Goal: Task Accomplishment & Management: Use online tool/utility

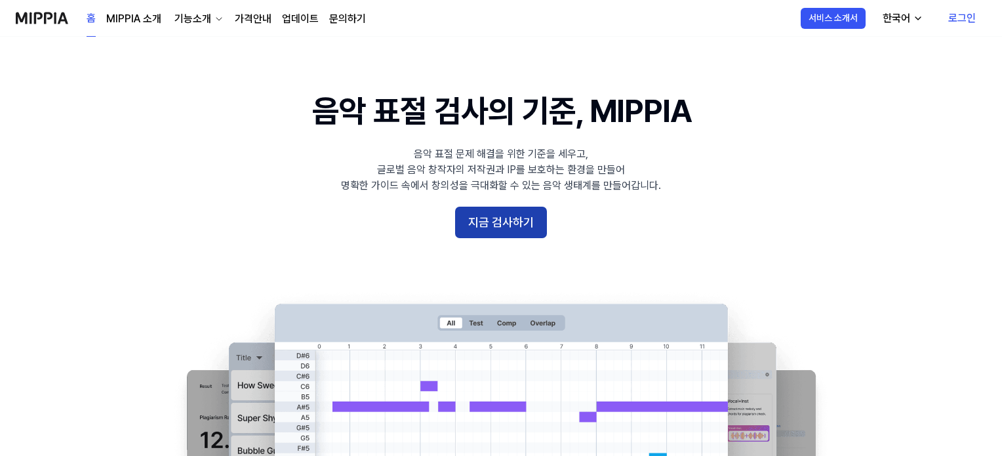
click at [484, 207] on button "지금 검사하기" at bounding box center [501, 222] width 92 height 31
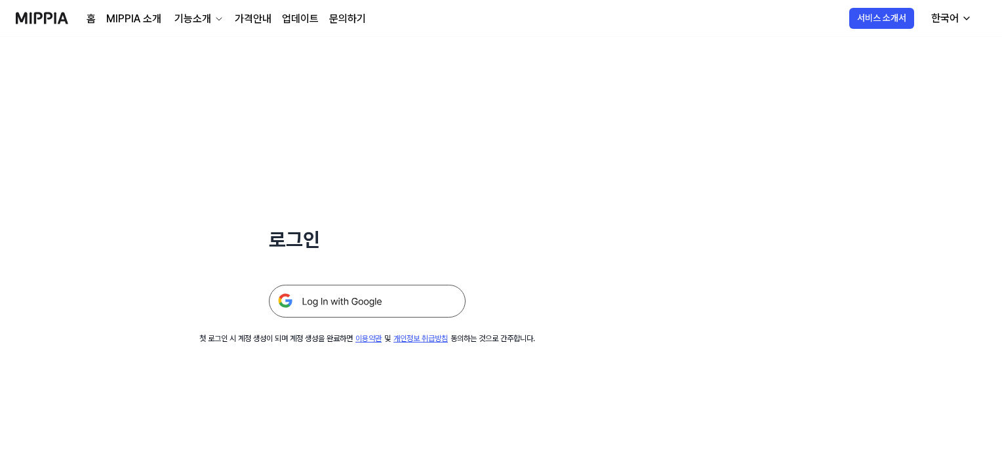
click at [379, 295] on img at bounding box center [367, 301] width 197 height 33
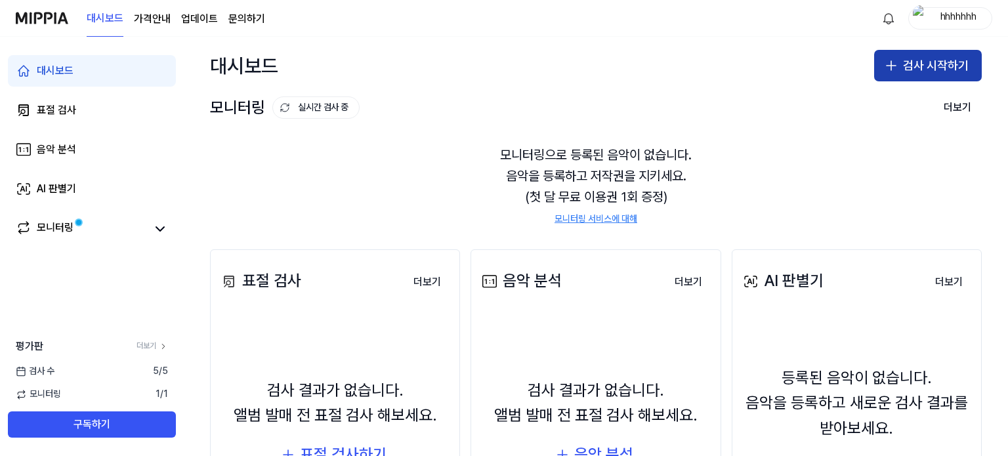
click at [885, 64] on icon "button" at bounding box center [891, 66] width 16 height 16
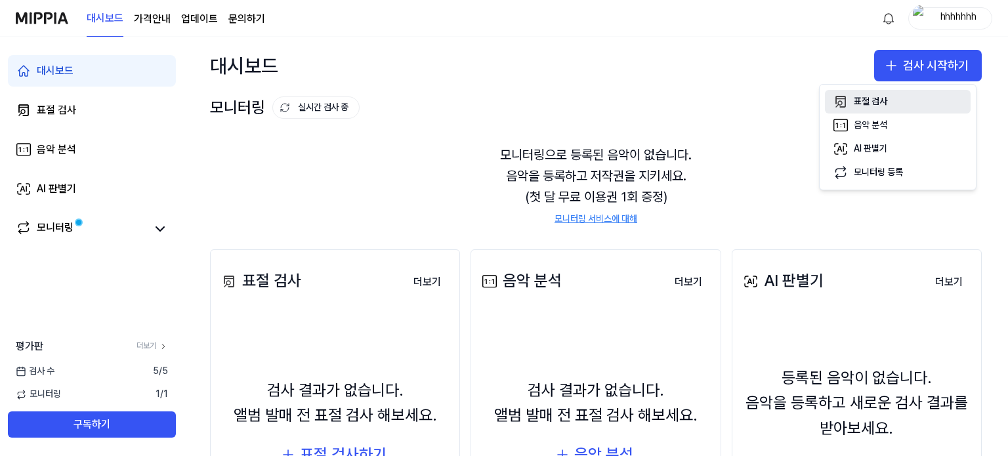
click at [870, 105] on div "표절 검사" at bounding box center [869, 101] width 33 height 13
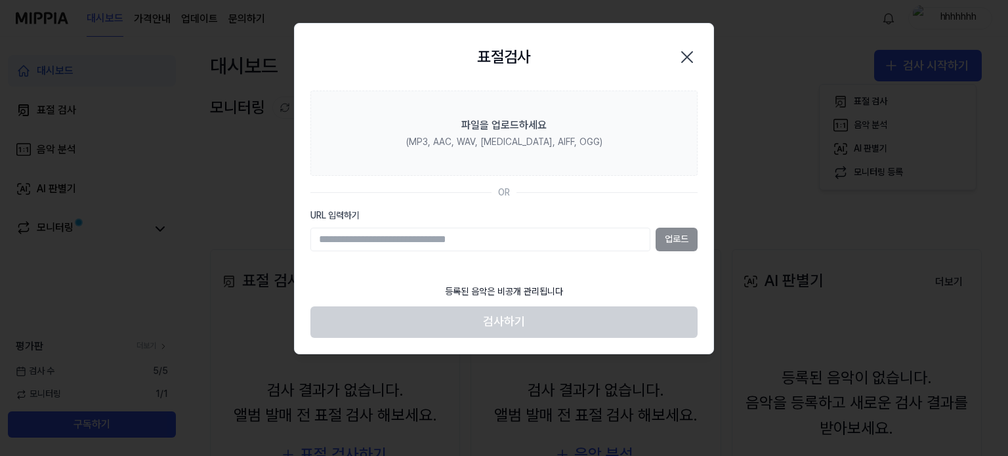
click at [664, 237] on div "업로드" at bounding box center [503, 240] width 387 height 24
click at [670, 240] on div "업로드" at bounding box center [503, 240] width 387 height 24
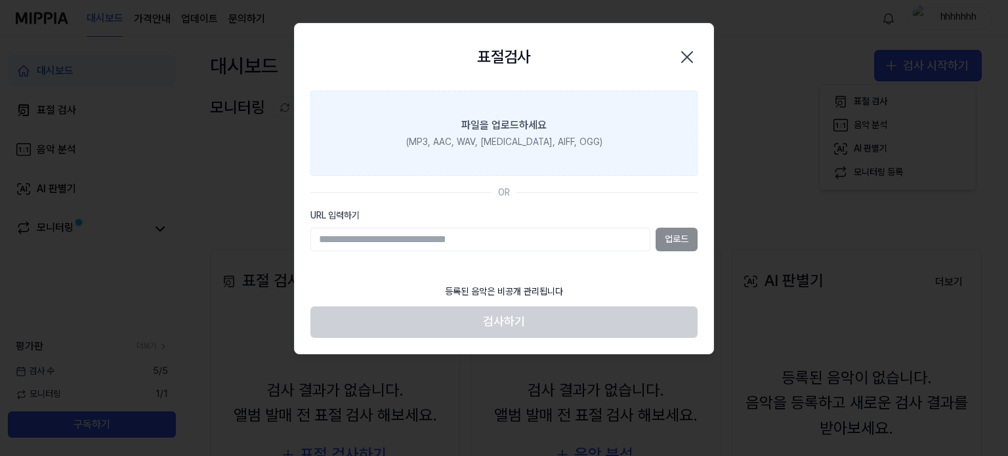
click at [520, 154] on label "파일을 업로드하세요 (MP3, AAC, WAV, [MEDICAL_DATA], AIFF, OGG)" at bounding box center [503, 133] width 387 height 85
click at [0, 0] on input "파일을 업로드하세요 (MP3, AAC, WAV, [MEDICAL_DATA], AIFF, OGG)" at bounding box center [0, 0] width 0 height 0
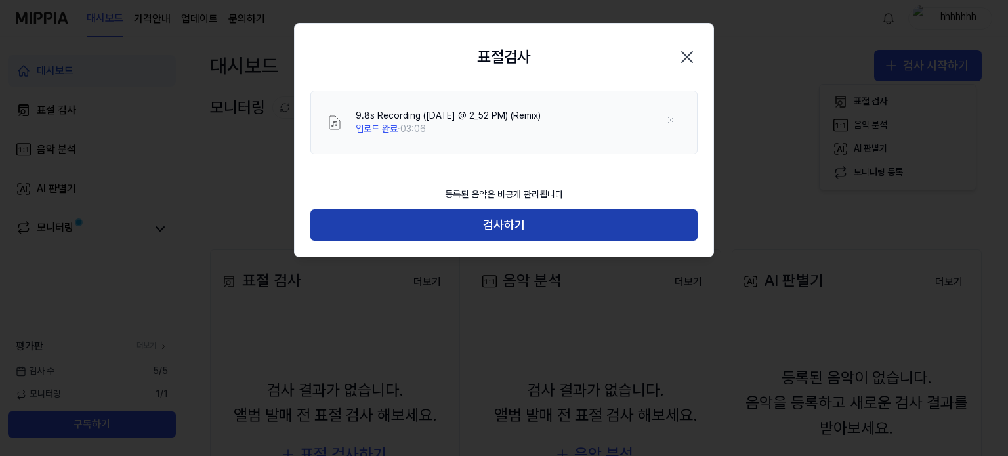
click at [499, 230] on button "검사하기" at bounding box center [503, 224] width 387 height 31
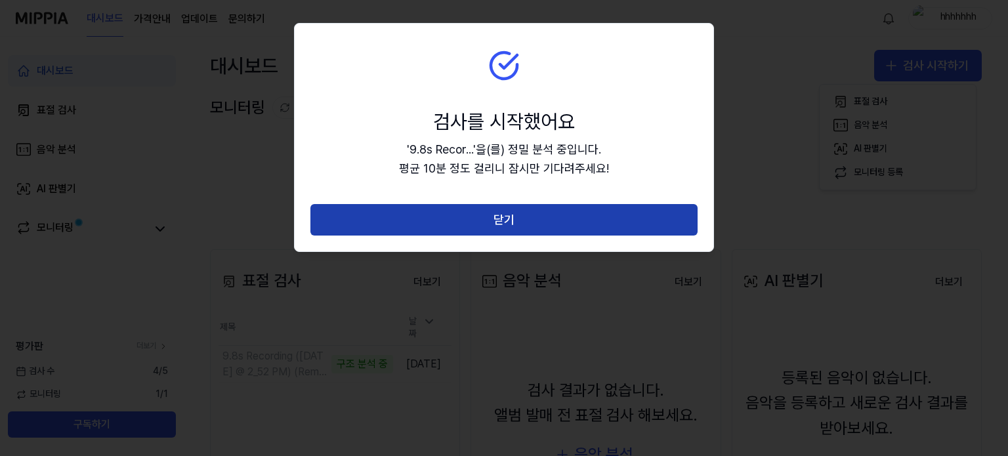
click at [483, 222] on button "닫기" at bounding box center [503, 219] width 387 height 31
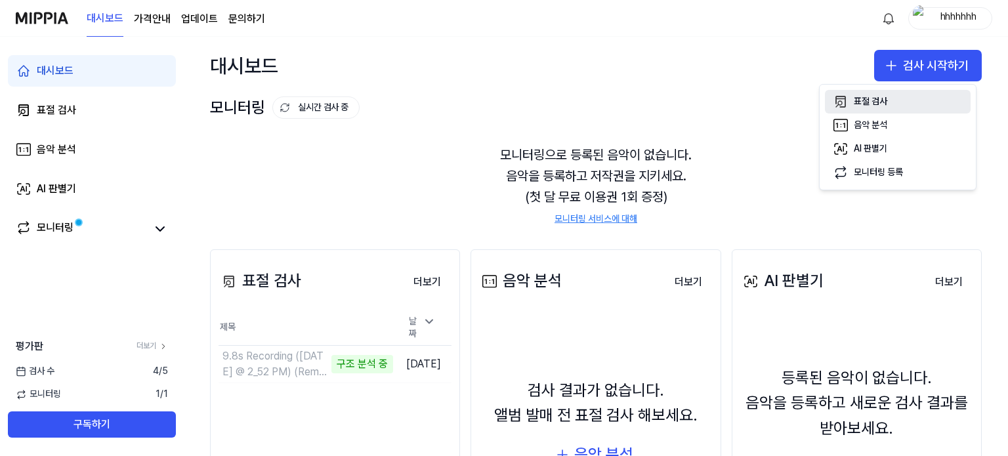
click at [899, 92] on button "표절 검사" at bounding box center [898, 102] width 146 height 24
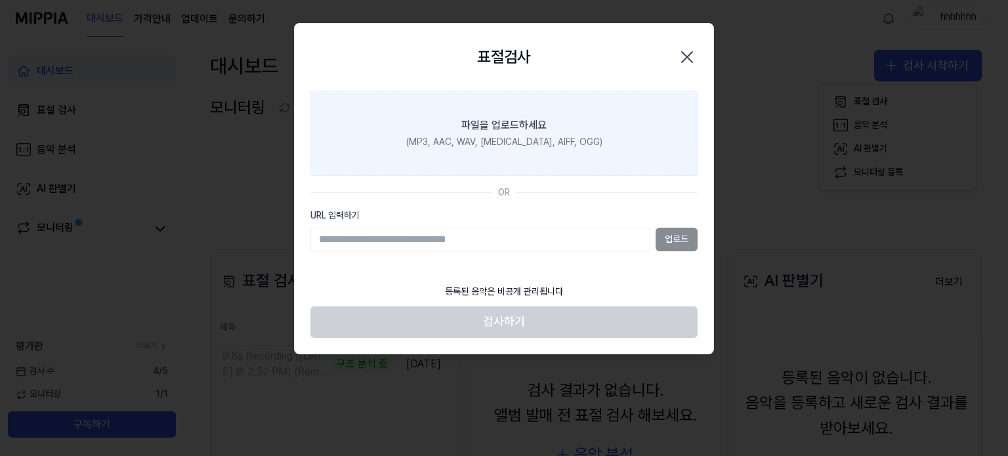
click at [560, 142] on div "(MP3, AAC, WAV, [MEDICAL_DATA], AIFF, OGG)" at bounding box center [504, 142] width 196 height 13
click at [0, 0] on input "파일을 업로드하세요 (MP3, AAC, WAV, [MEDICAL_DATA], AIFF, OGG)" at bounding box center [0, 0] width 0 height 0
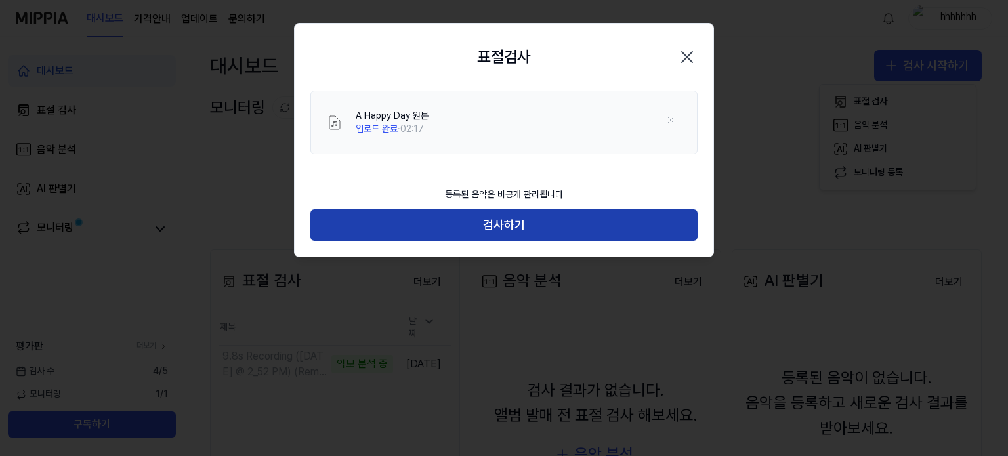
click at [593, 221] on button "검사하기" at bounding box center [503, 224] width 387 height 31
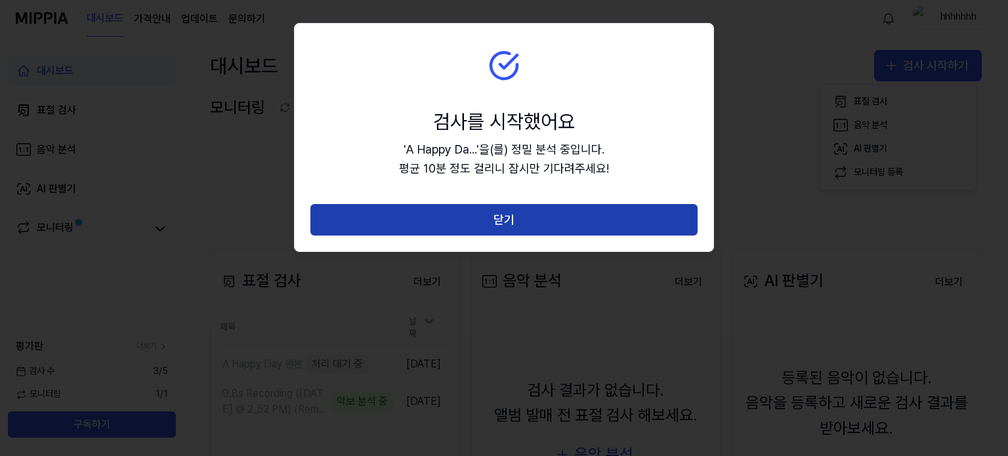
click at [581, 217] on button "닫기" at bounding box center [503, 219] width 387 height 31
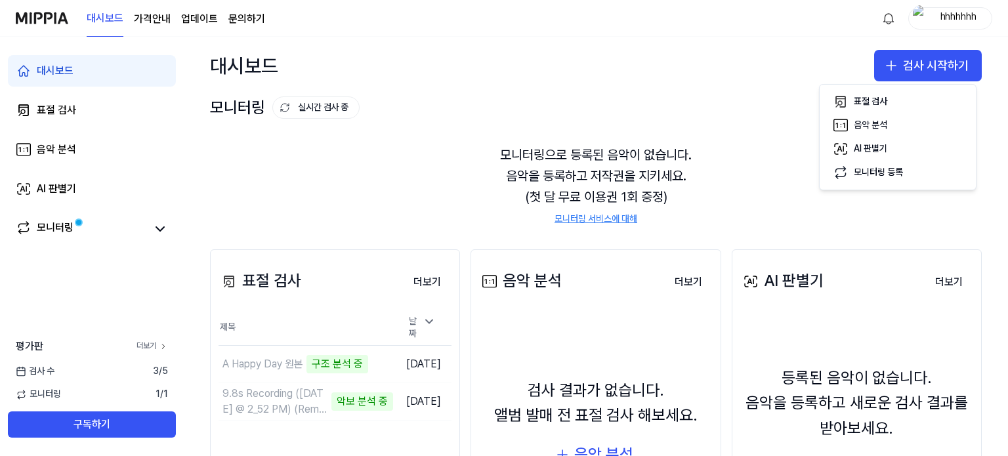
click at [139, 343] on link "더보기" at bounding box center [151, 345] width 31 height 11
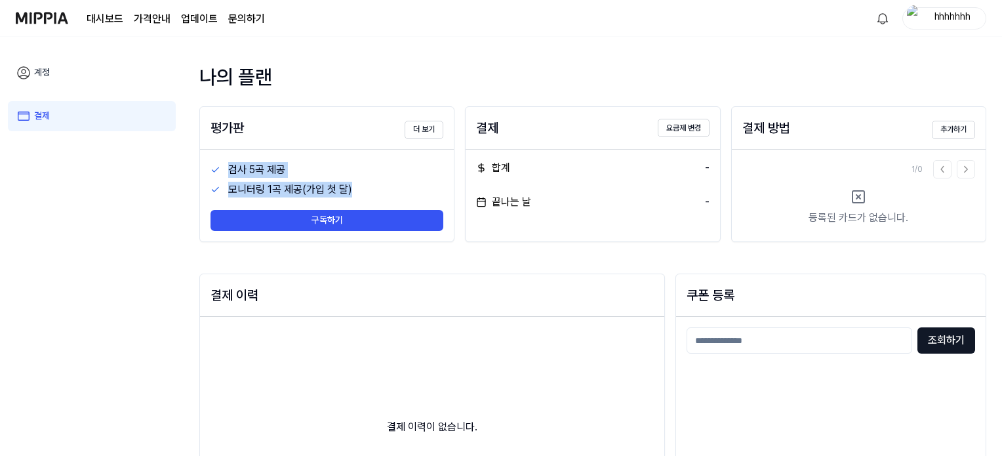
drag, startPoint x: 230, startPoint y: 175, endPoint x: 349, endPoint y: 182, distance: 119.6
click at [349, 182] on div "검사 5곡 제공 모니터링 1곡 제공(가입 첫 달) 구독하기" at bounding box center [327, 196] width 254 height 92
click at [352, 182] on div "모니터링 1곡 제공(가입 첫 달)" at bounding box center [336, 190] width 216 height 16
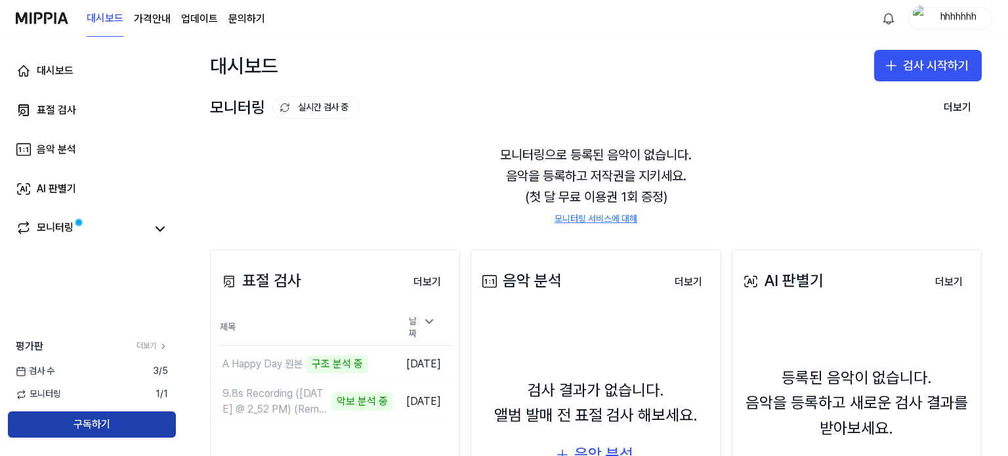
click at [58, 415] on button "구독하기" at bounding box center [92, 424] width 168 height 26
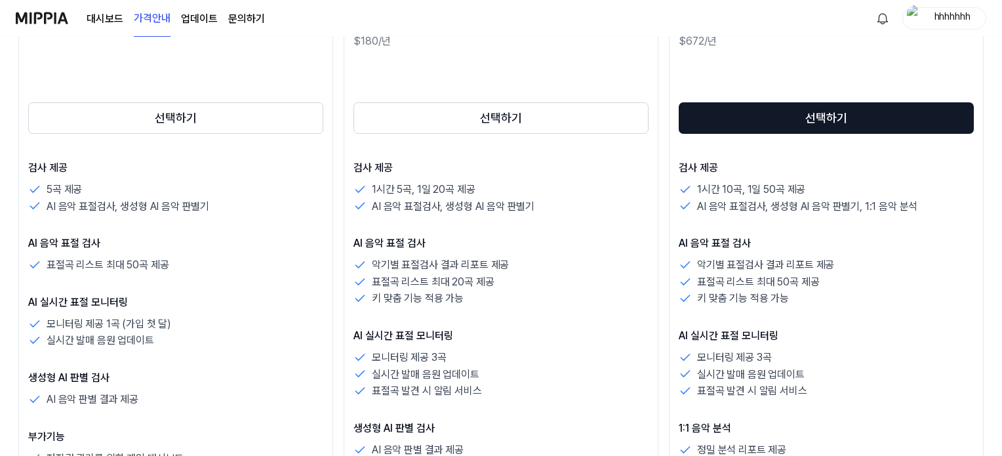
scroll to position [262, 0]
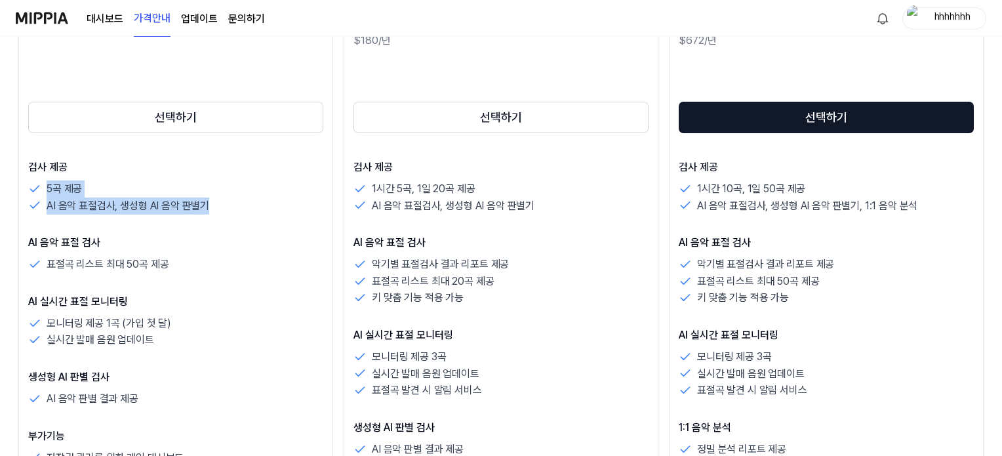
drag, startPoint x: 41, startPoint y: 195, endPoint x: 216, endPoint y: 204, distance: 175.4
click at [215, 204] on div "5곡 제공 AI 음악 표절검사, 생성형 AI 음악 판별기" at bounding box center [175, 196] width 295 height 33
click at [218, 206] on div "AI 음악 표절검사, 생성형 AI 음악 판별기" at bounding box center [175, 205] width 295 height 17
click at [91, 285] on div "검사 제공 5곡 제공 AI 음악 표절검사, 생성형 AI 음악 판별기 AI 음악 표절 검사 표절곡 리스트 최대 50곡 제공 AI 실시간 표절 모…" at bounding box center [175, 312] width 295 height 306
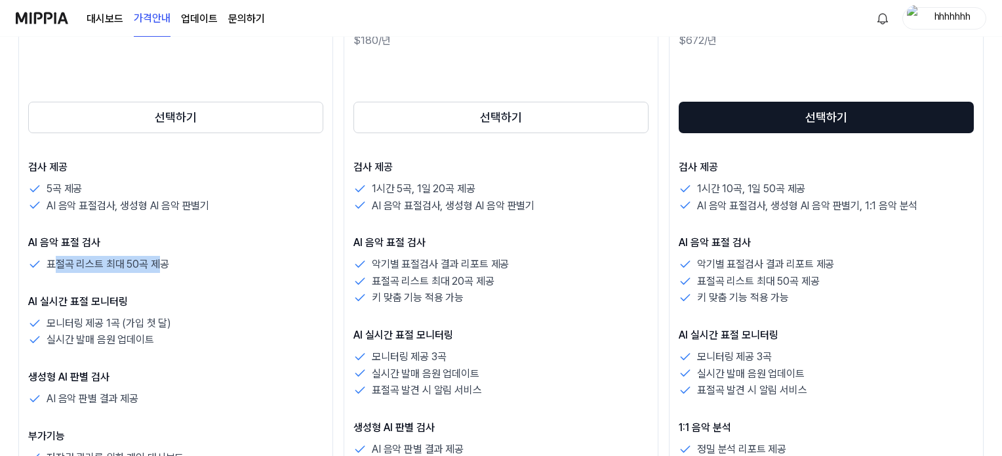
drag, startPoint x: 51, startPoint y: 266, endPoint x: 167, endPoint y: 263, distance: 116.1
click at [163, 263] on p "표절곡 리스트 최대 50곡 제공" at bounding box center [108, 264] width 122 height 17
click at [169, 263] on div "표절곡 리스트 최대 50곡 제공" at bounding box center [175, 264] width 295 height 17
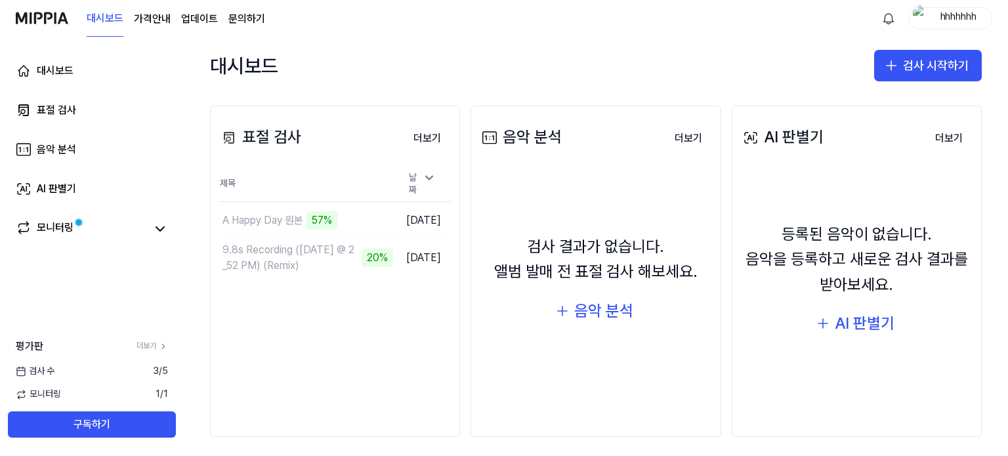
scroll to position [150, 0]
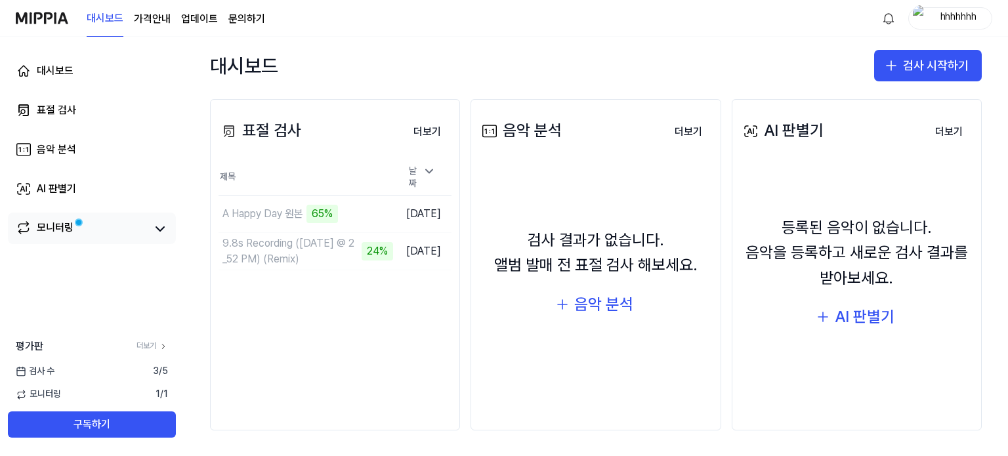
click at [37, 227] on div "모니터링" at bounding box center [55, 229] width 37 height 18
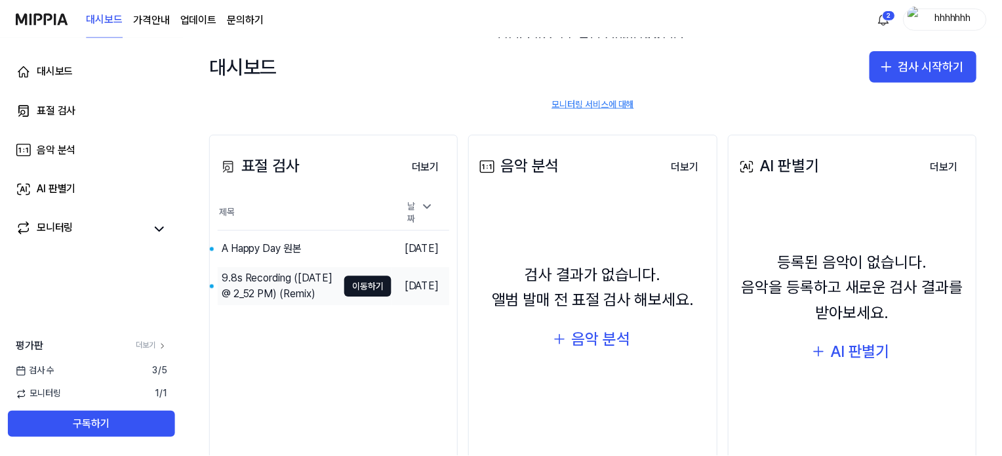
scroll to position [131, 0]
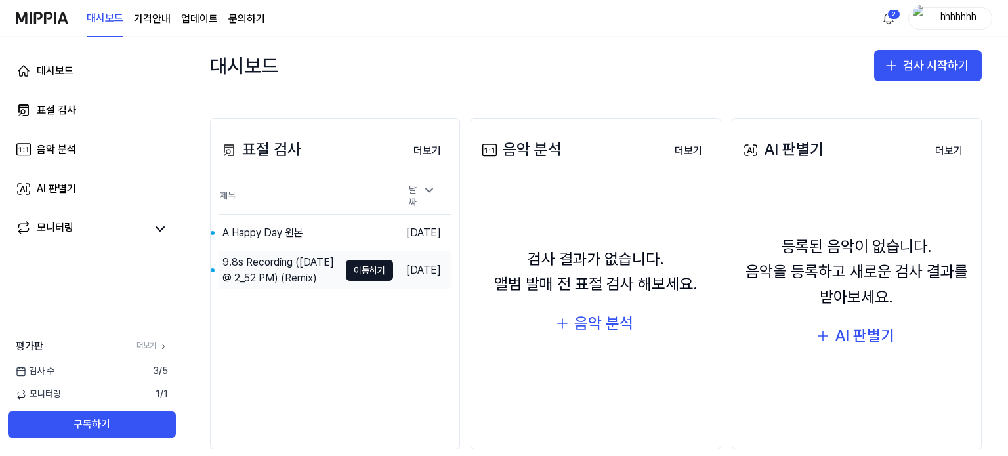
click at [283, 259] on div "9.8s Recording ([DATE] @ 2_52 PM) (Remix)" at bounding box center [280, 270] width 117 height 31
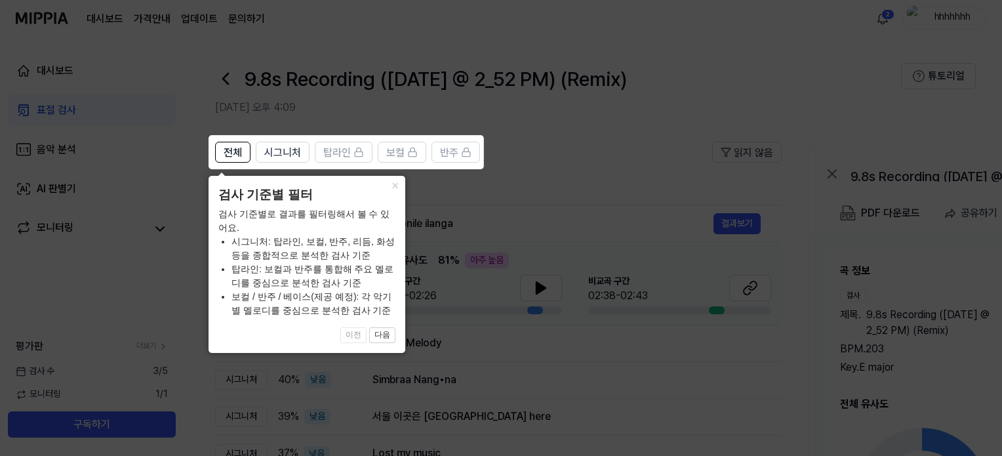
click at [518, 256] on icon at bounding box center [504, 228] width 1008 height 456
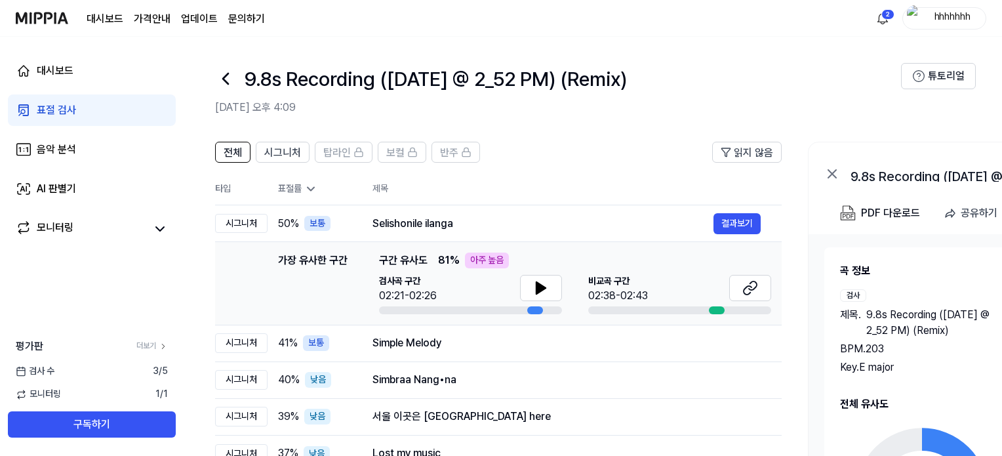
click at [544, 146] on header "전체 시그니처 탑라인 보컬 반주 읽지 않음" at bounding box center [498, 157] width 567 height 31
click at [556, 173] on th "제목" at bounding box center [577, 188] width 409 height 31
click at [541, 291] on icon at bounding box center [541, 288] width 9 height 12
click at [538, 295] on icon at bounding box center [541, 288] width 16 height 16
click at [745, 290] on icon at bounding box center [751, 288] width 16 height 16
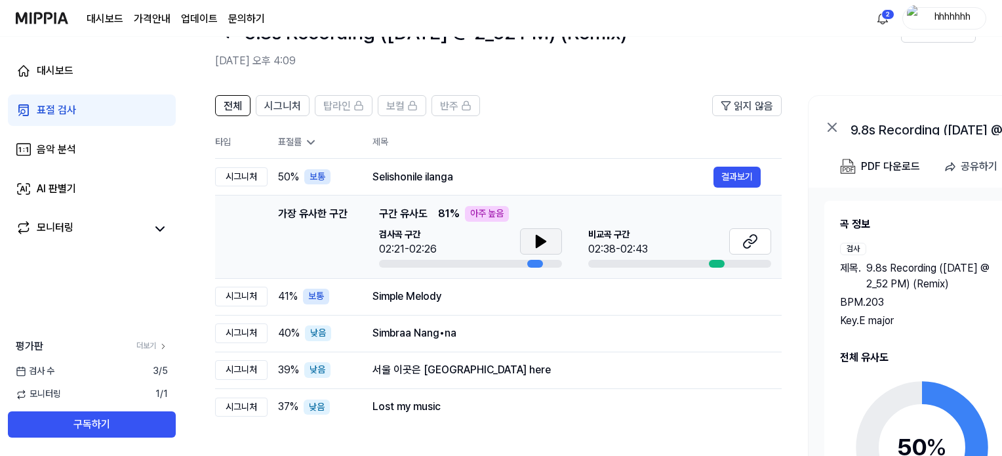
scroll to position [66, 0]
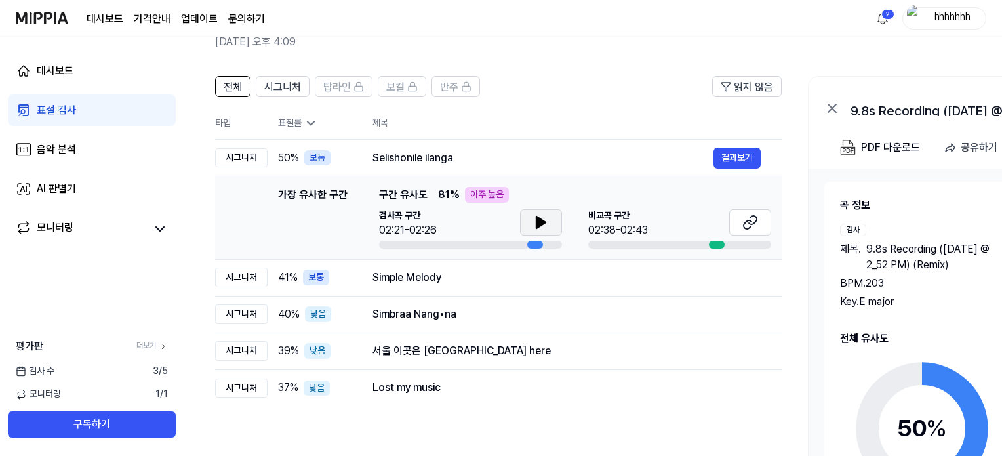
click at [651, 110] on th "제목" at bounding box center [577, 123] width 409 height 31
click at [285, 85] on span "시그니처" at bounding box center [282, 87] width 37 height 16
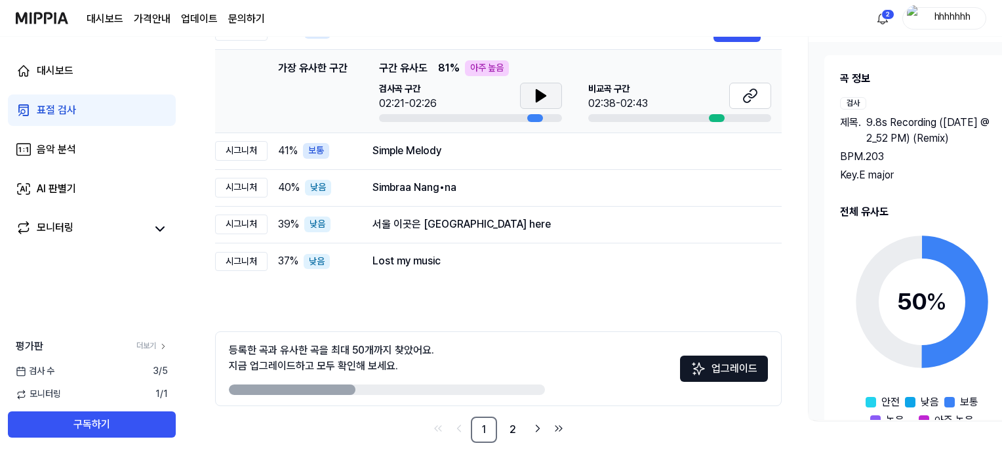
scroll to position [197, 0]
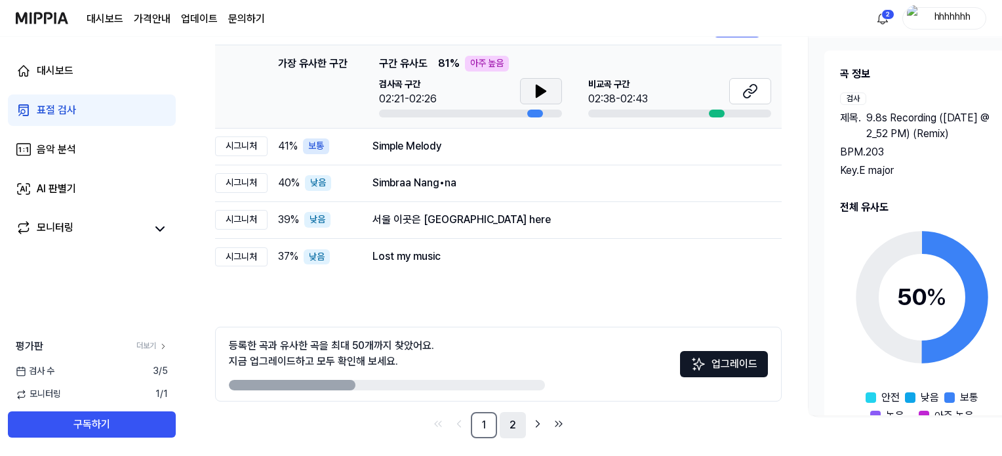
click at [520, 419] on link "2" at bounding box center [513, 425] width 26 height 26
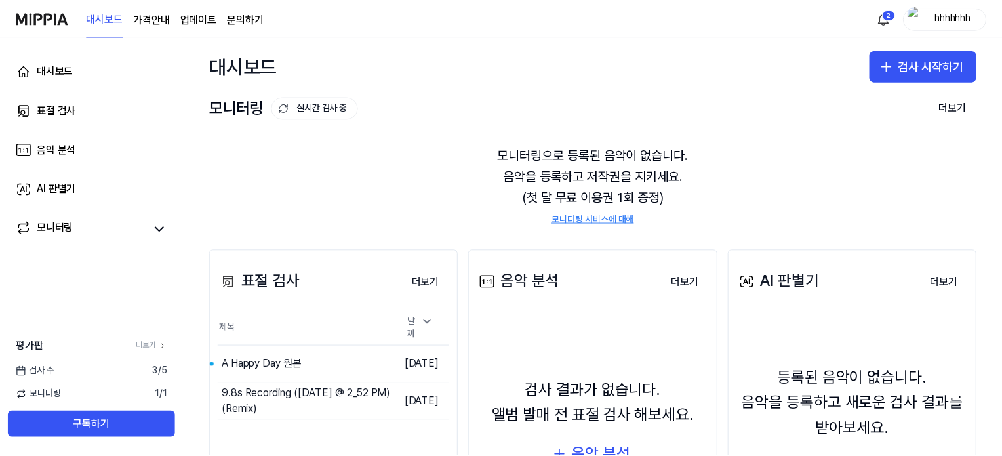
scroll to position [150, 0]
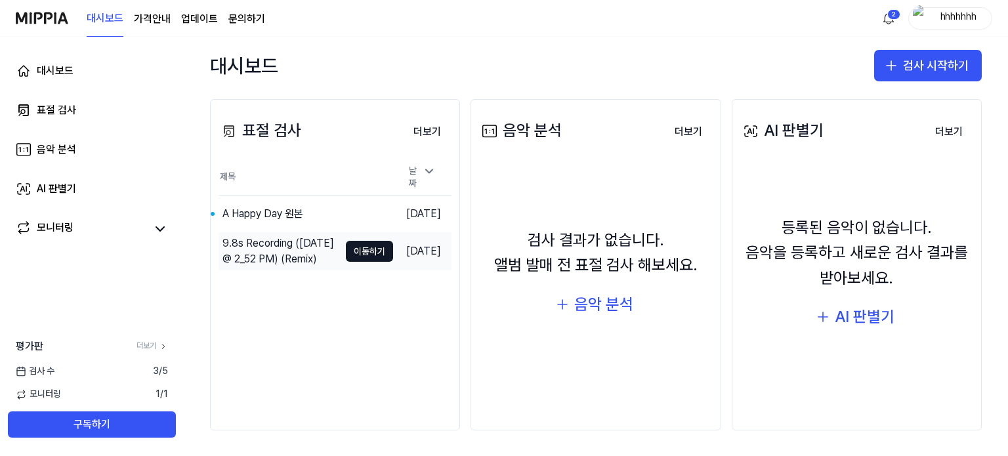
click at [279, 248] on div "9.8s Recording ([DATE] @ 2_52 PM) (Remix)" at bounding box center [280, 251] width 117 height 31
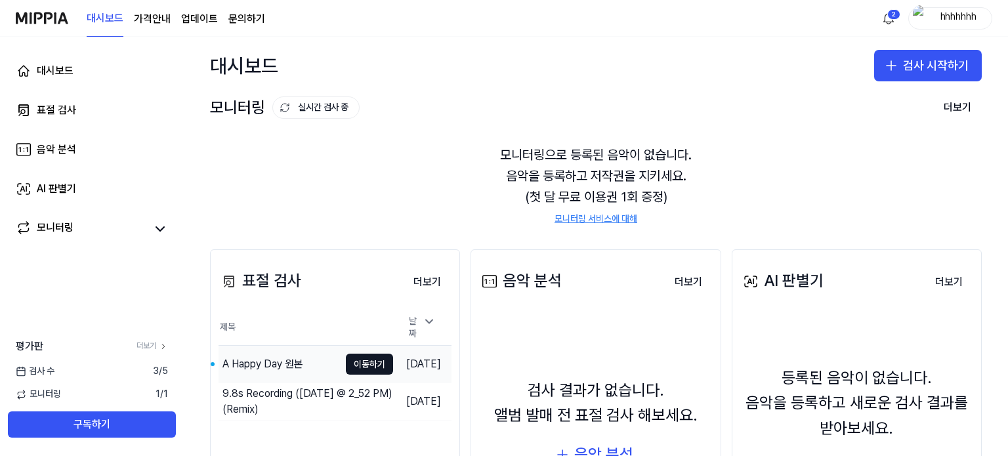
click at [272, 367] on div "A Happy Day 원본" at bounding box center [262, 364] width 81 height 16
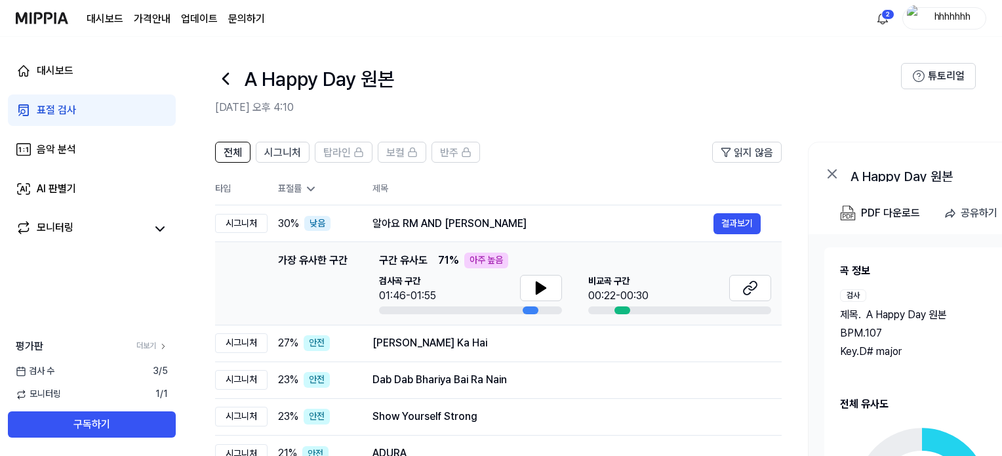
scroll to position [66, 0]
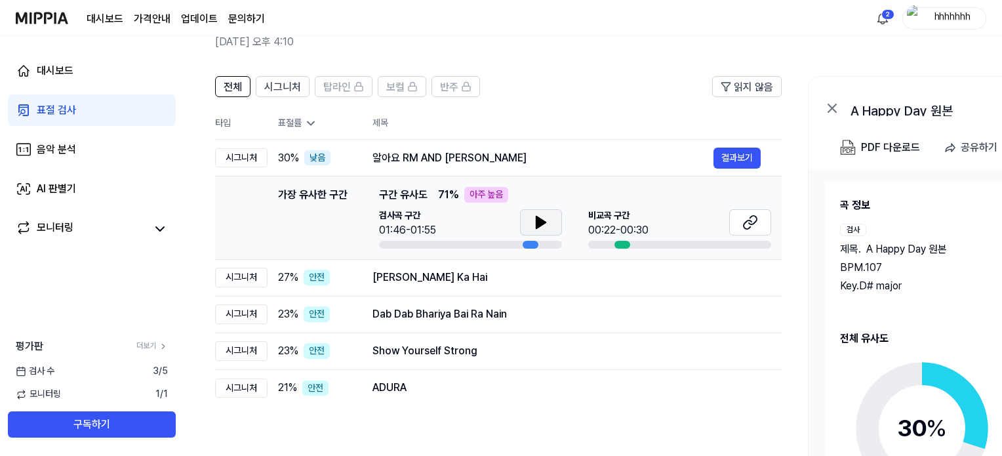
click at [539, 227] on icon at bounding box center [541, 223] width 16 height 16
click at [749, 224] on icon at bounding box center [753, 220] width 8 height 9
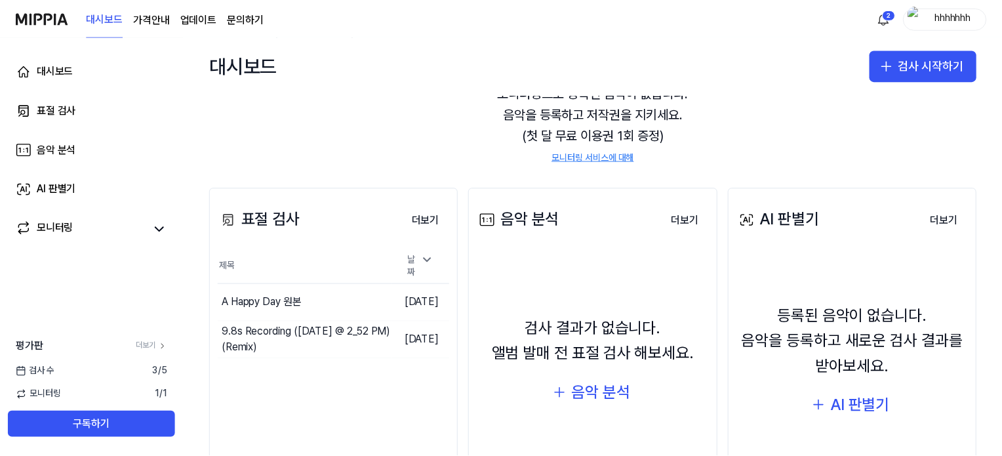
scroll to position [131, 0]
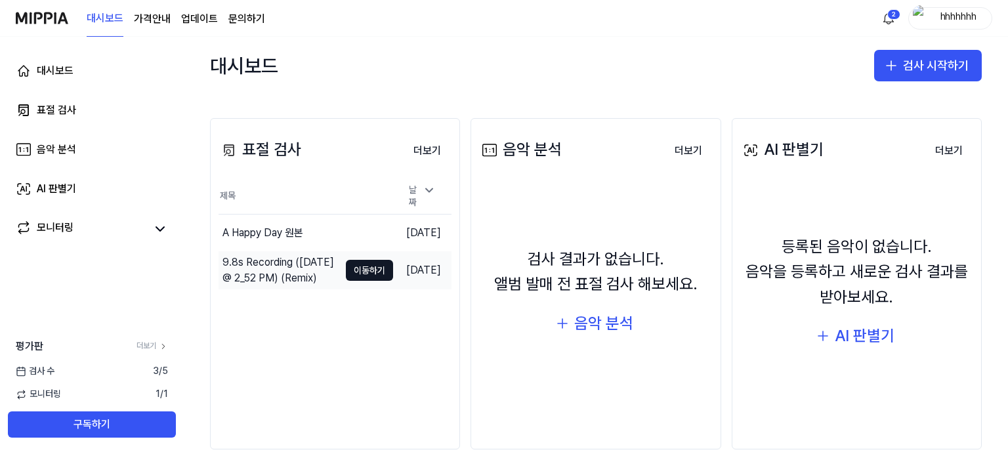
click at [272, 260] on div "9.8s Recording ([DATE] @ 2_52 PM) (Remix)" at bounding box center [280, 270] width 117 height 31
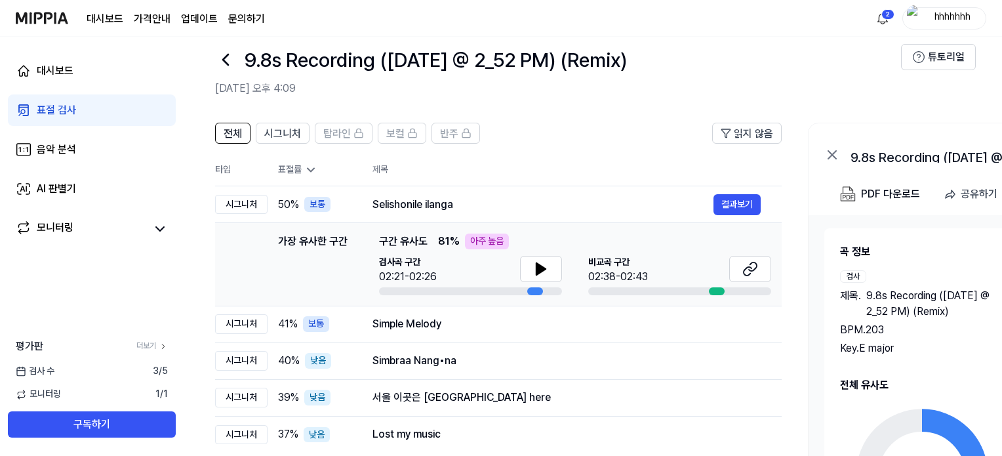
scroll to position [0, 0]
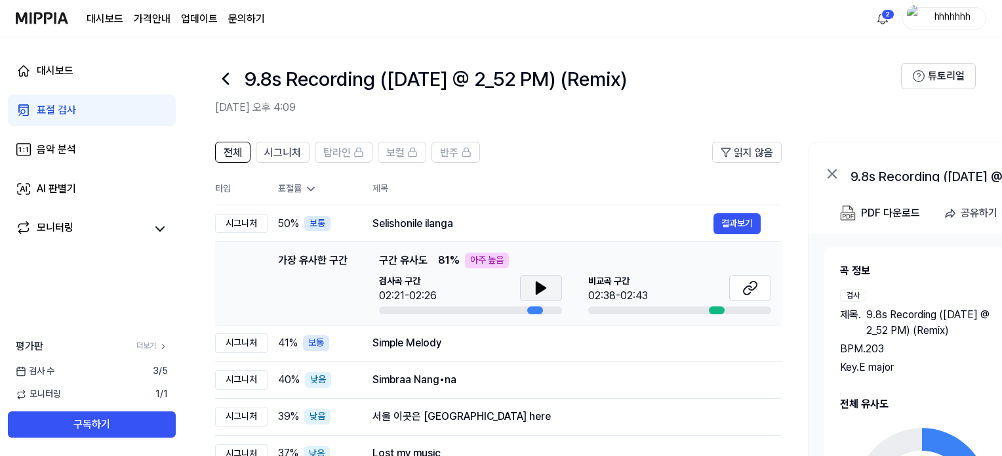
click at [539, 286] on icon at bounding box center [541, 288] width 9 height 12
click at [755, 287] on icon at bounding box center [751, 288] width 16 height 16
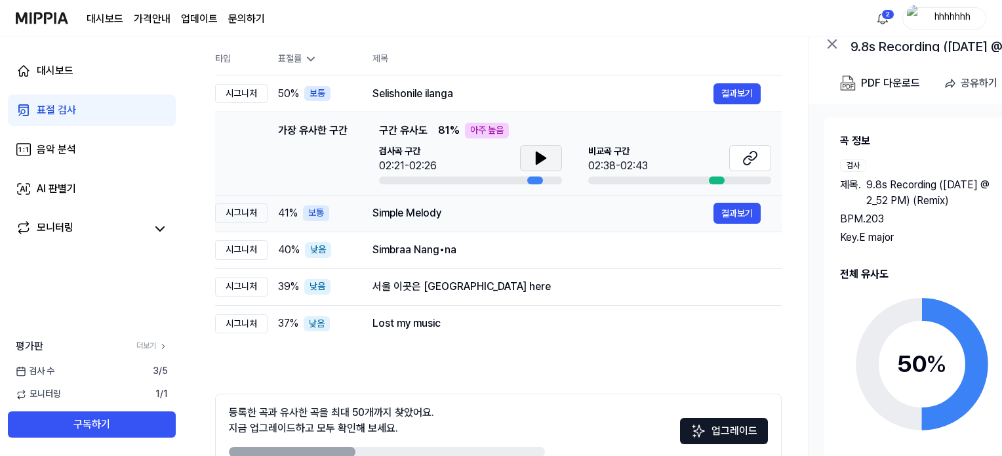
scroll to position [131, 0]
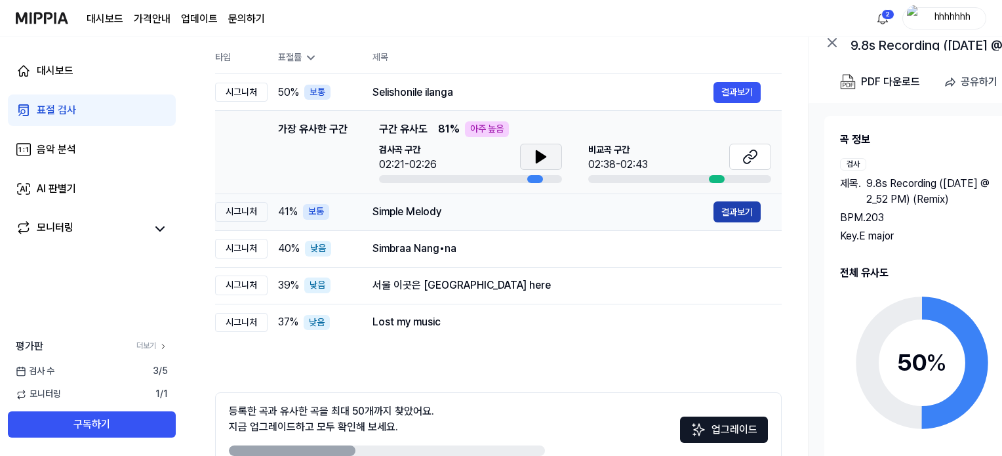
click at [737, 218] on button "결과보기" at bounding box center [737, 211] width 47 height 21
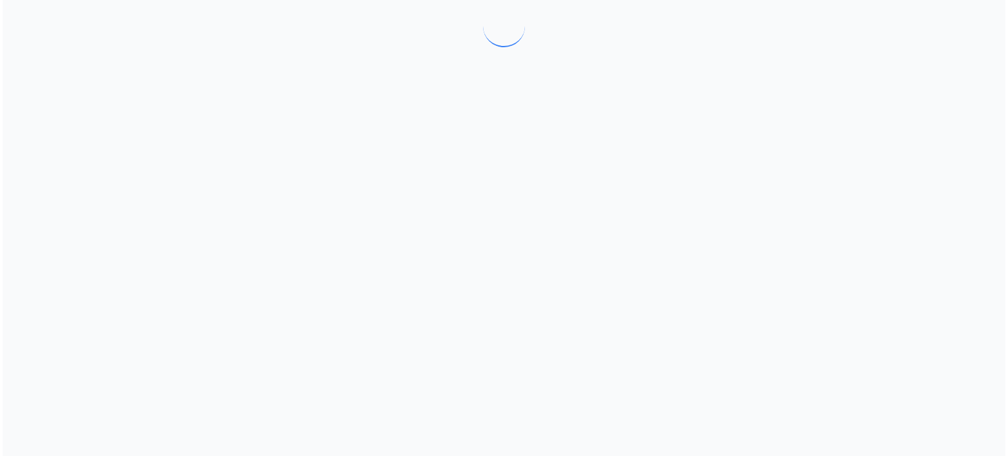
scroll to position [0, 0]
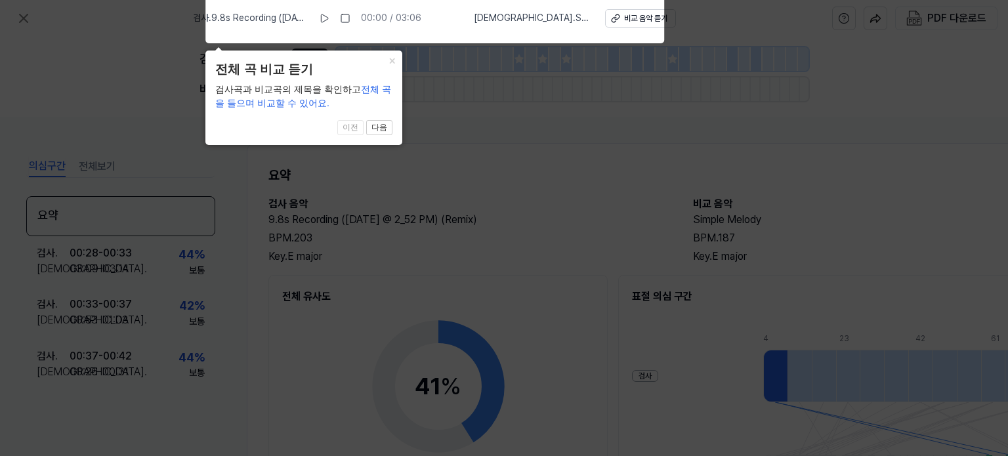
click at [533, 199] on icon at bounding box center [504, 224] width 1008 height 462
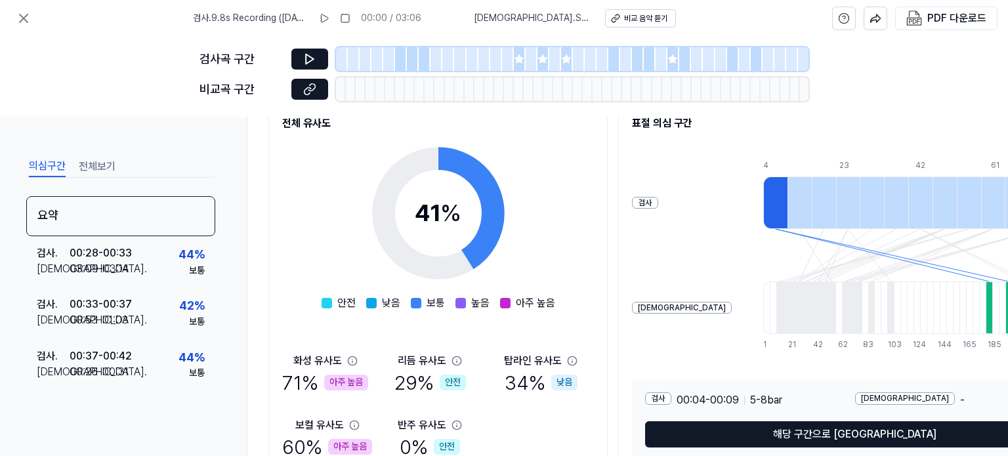
scroll to position [197, 0]
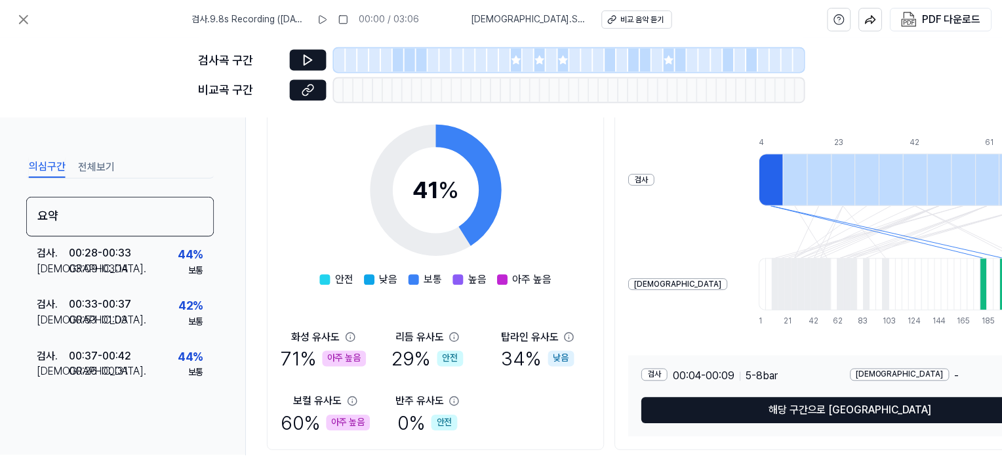
scroll to position [131, 0]
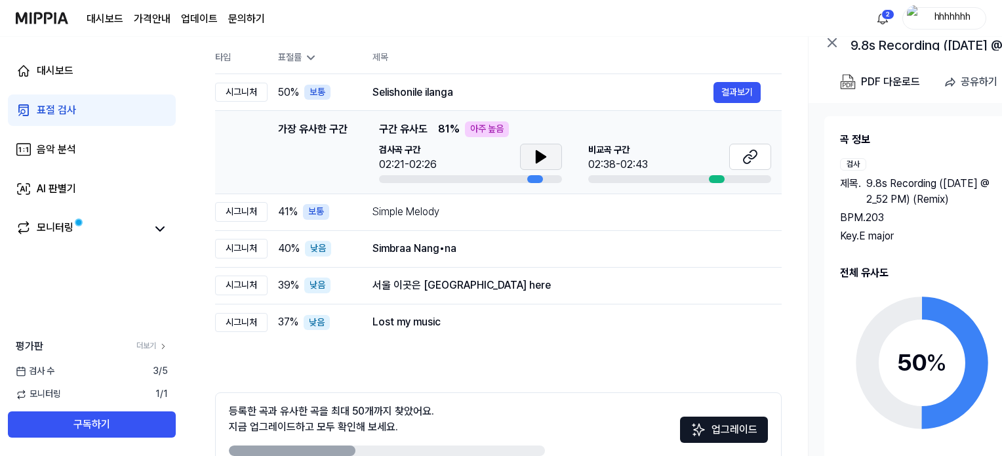
click at [530, 155] on button at bounding box center [541, 157] width 42 height 26
click at [739, 163] on button at bounding box center [750, 157] width 42 height 26
click at [440, 216] on div "Simple Melody" at bounding box center [543, 212] width 341 height 16
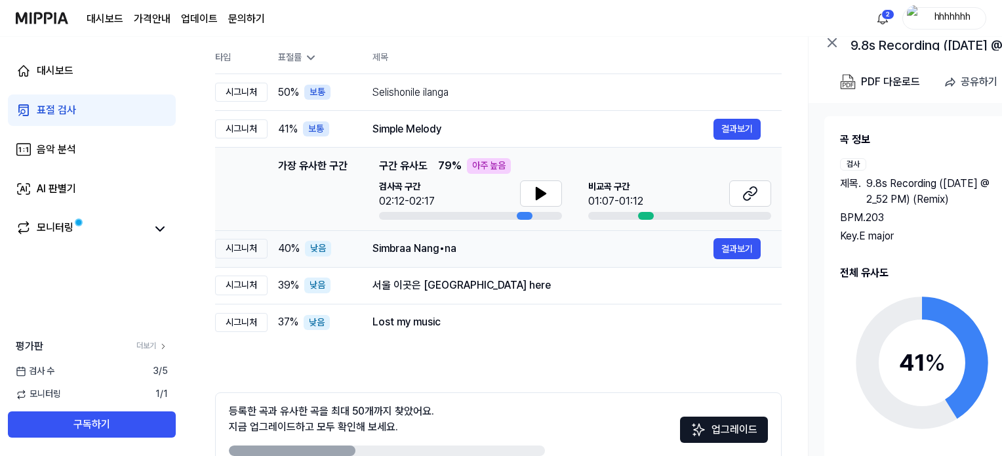
click at [537, 251] on div "Simbraa Nang•na" at bounding box center [543, 249] width 341 height 16
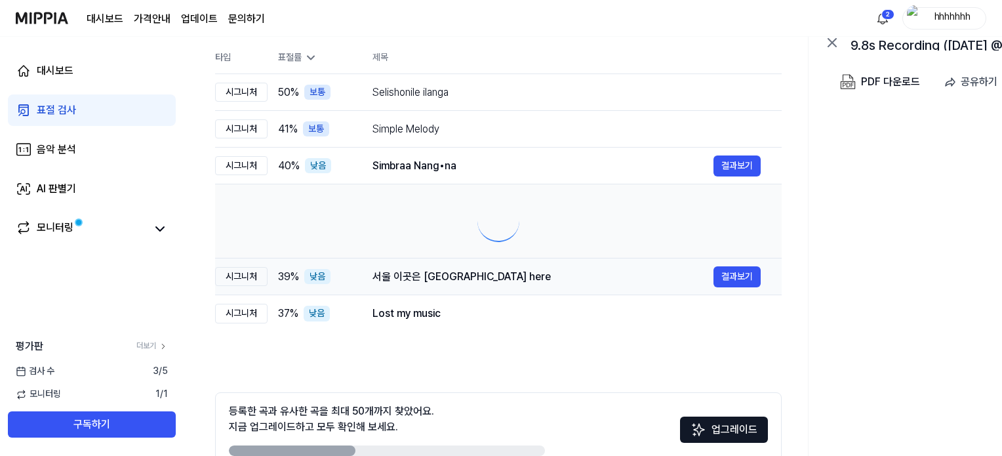
click at [523, 278] on div "서울 이곳은 [GEOGRAPHIC_DATA] here" at bounding box center [543, 277] width 341 height 16
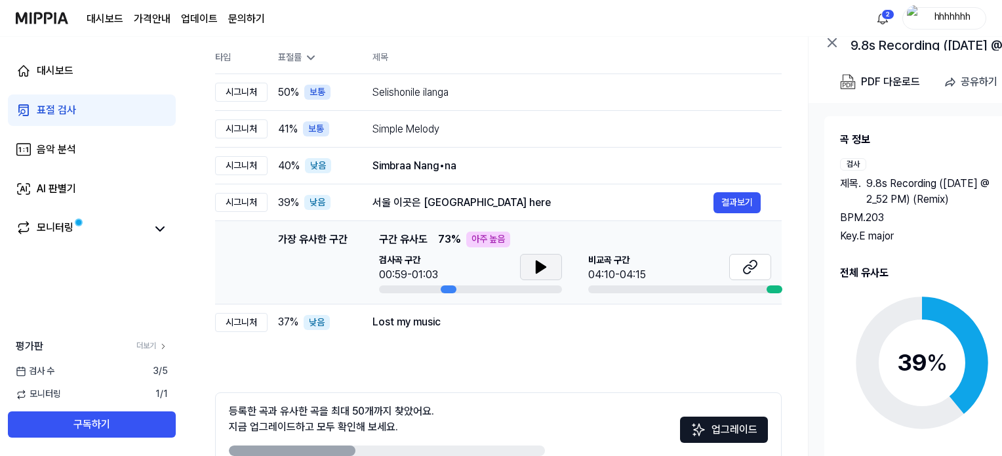
click at [532, 276] on button at bounding box center [541, 267] width 42 height 26
click at [743, 264] on button at bounding box center [750, 267] width 42 height 26
click at [529, 265] on button at bounding box center [541, 267] width 42 height 26
click at [426, 164] on div "Simbraa Nang•na" at bounding box center [543, 166] width 341 height 16
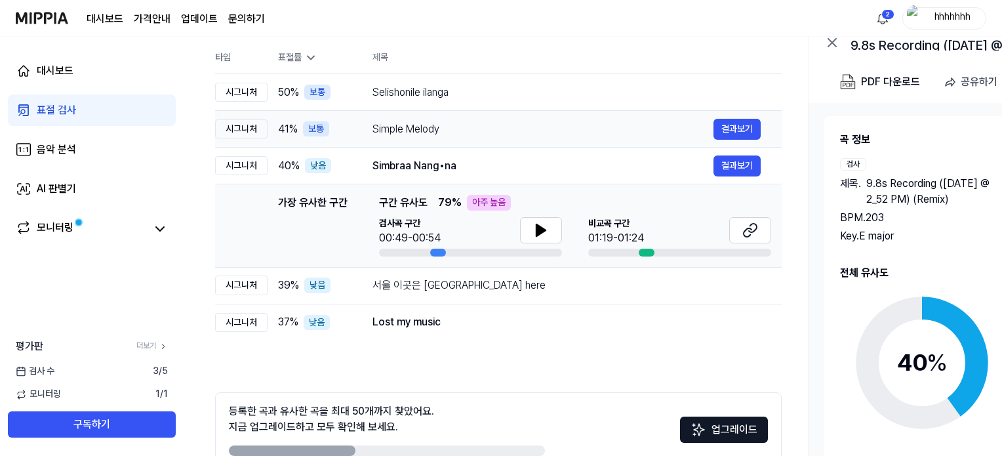
click at [424, 134] on div "Simple Melody" at bounding box center [543, 129] width 341 height 16
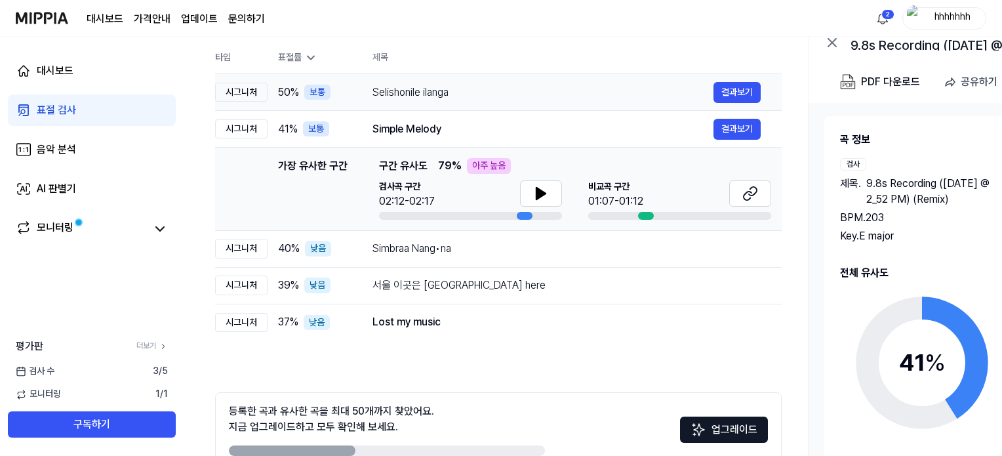
click at [425, 94] on div "Selishonile ilanga" at bounding box center [543, 93] width 341 height 16
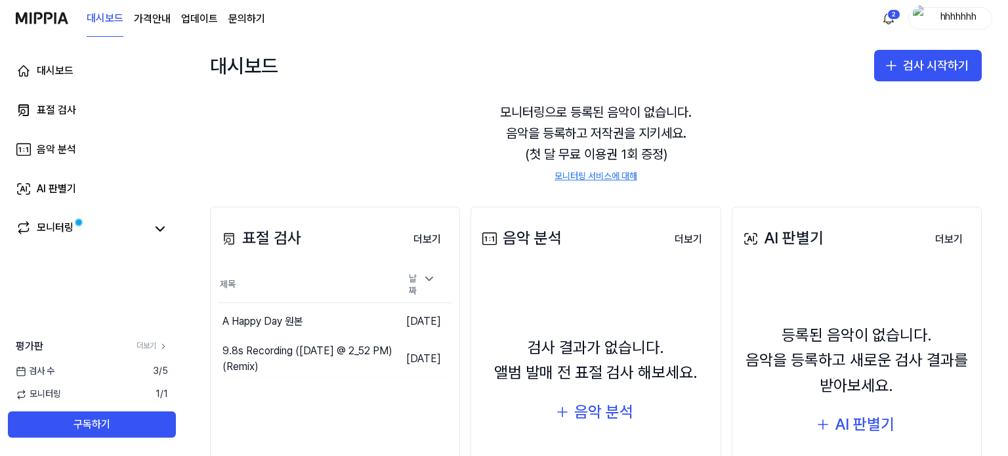
scroll to position [66, 0]
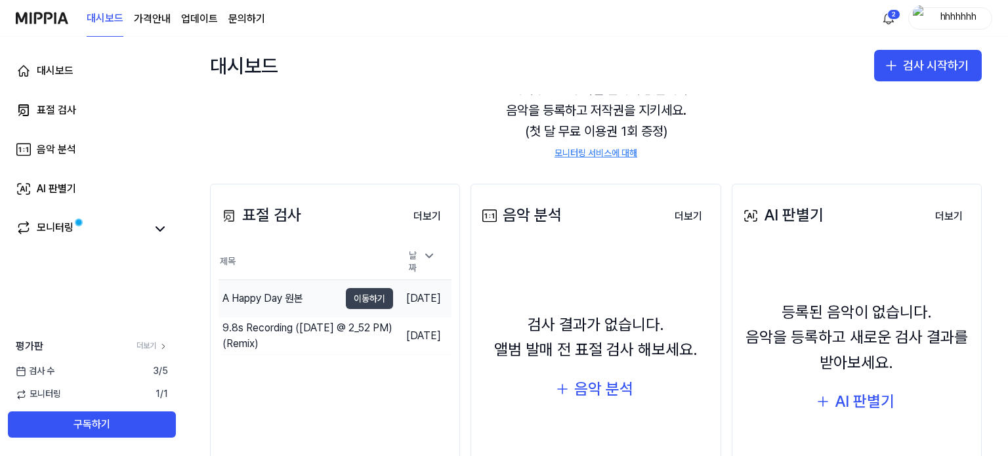
click at [346, 289] on button "이동하기" at bounding box center [369, 298] width 47 height 21
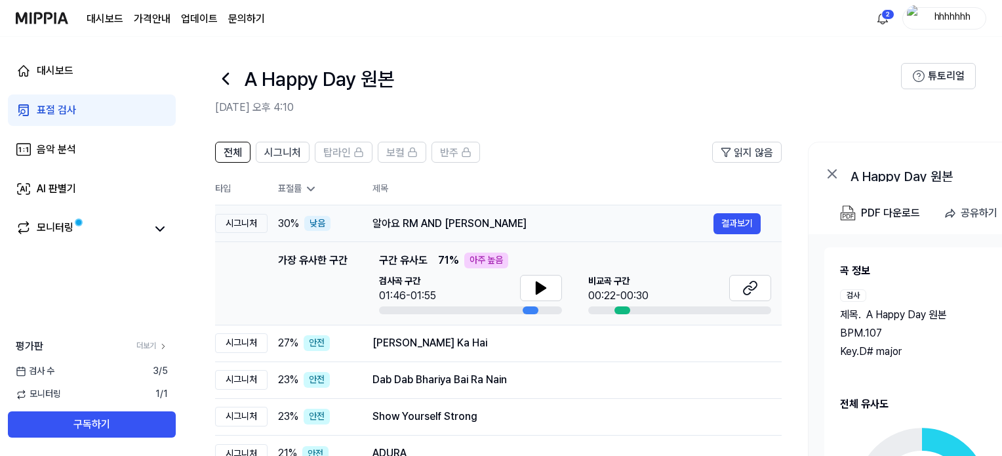
click at [449, 220] on div "알아요 RM AND [PERSON_NAME]" at bounding box center [543, 224] width 341 height 16
click at [530, 288] on button at bounding box center [541, 288] width 42 height 26
click at [757, 293] on icon at bounding box center [751, 288] width 16 height 16
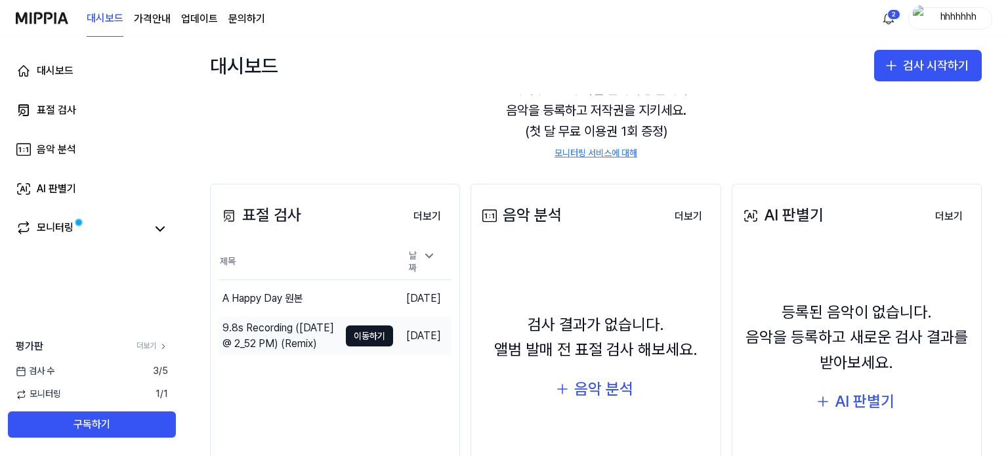
scroll to position [131, 0]
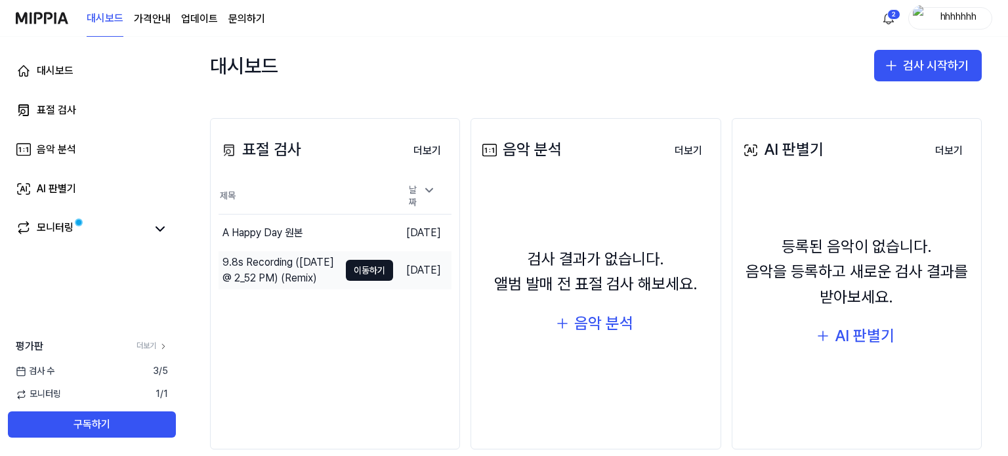
click at [261, 266] on div "9.8s Recording ([DATE] @ 2_52 PM) (Remix)" at bounding box center [280, 270] width 117 height 31
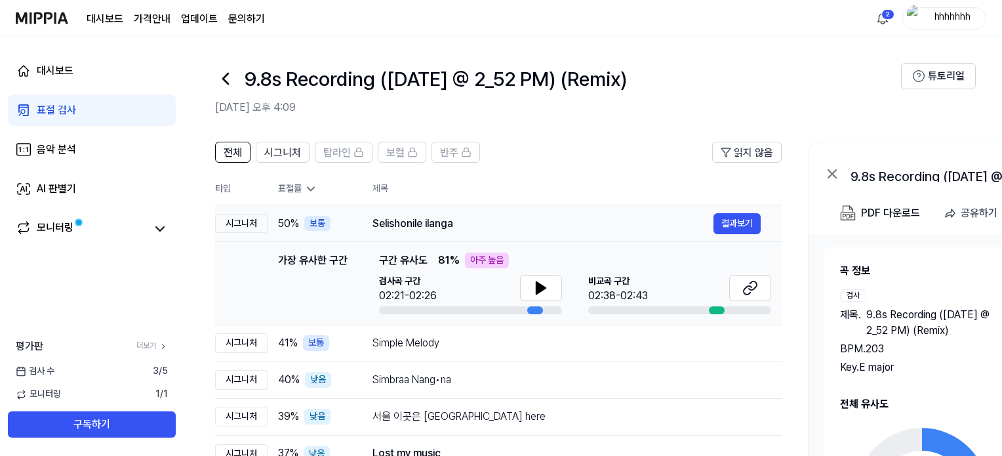
click at [390, 236] on td "Selishonile ilanga 결과보기" at bounding box center [567, 223] width 430 height 37
click at [737, 222] on button "결과보기" at bounding box center [737, 223] width 47 height 21
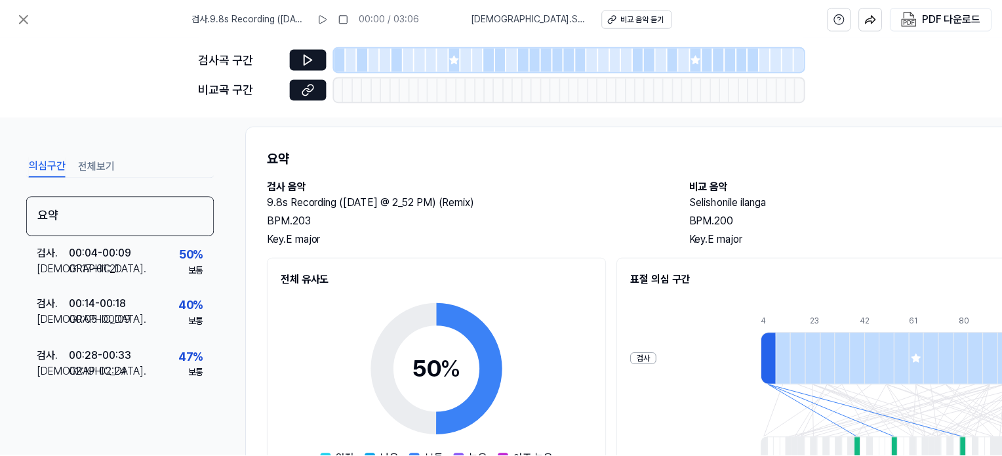
scroll to position [0, 0]
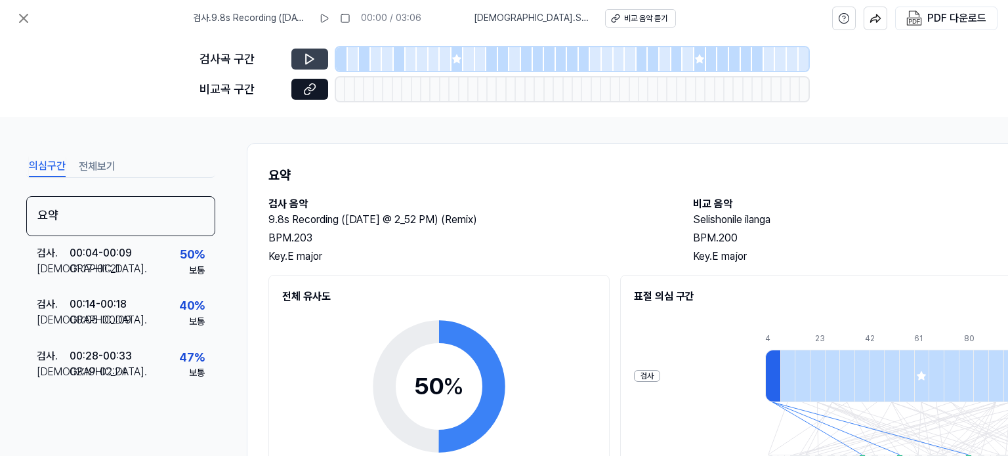
click at [309, 64] on icon at bounding box center [309, 58] width 13 height 13
click at [310, 60] on icon at bounding box center [309, 58] width 13 height 13
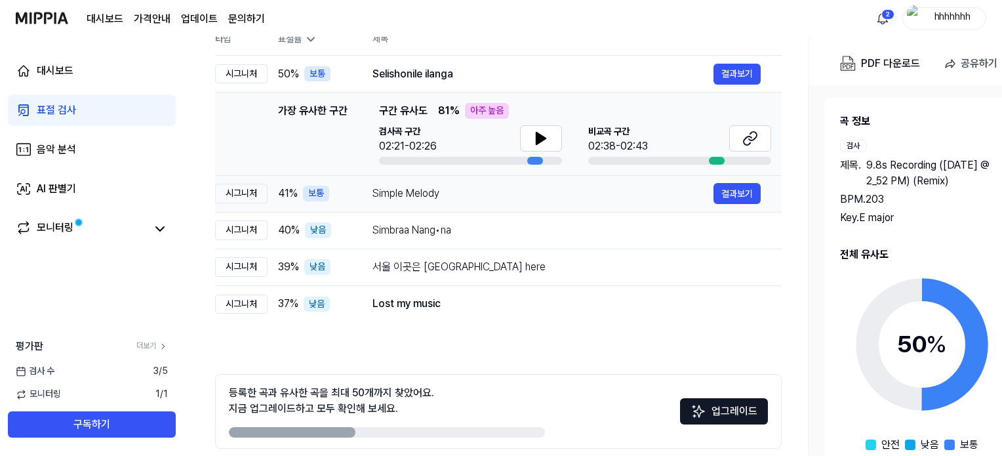
scroll to position [131, 0]
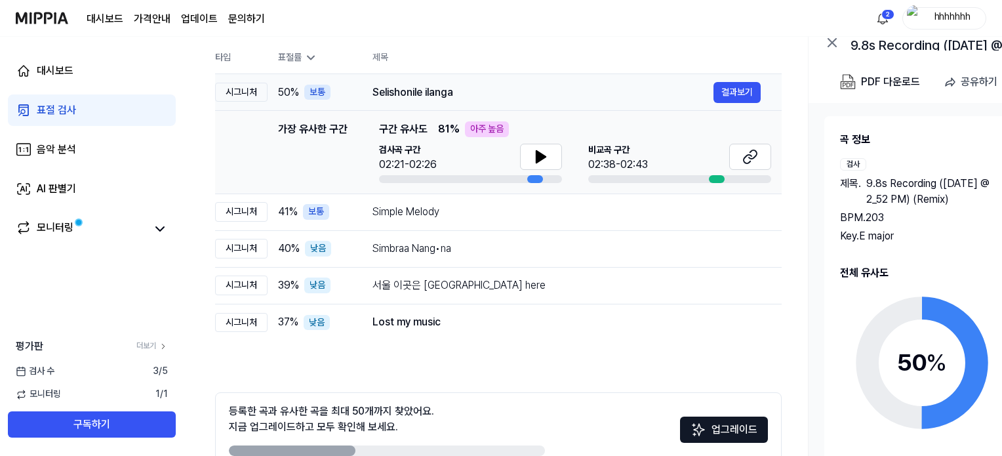
click at [460, 92] on div "Selishonile ilanga" at bounding box center [543, 93] width 341 height 16
click at [453, 207] on div "Simple Melody" at bounding box center [543, 212] width 341 height 16
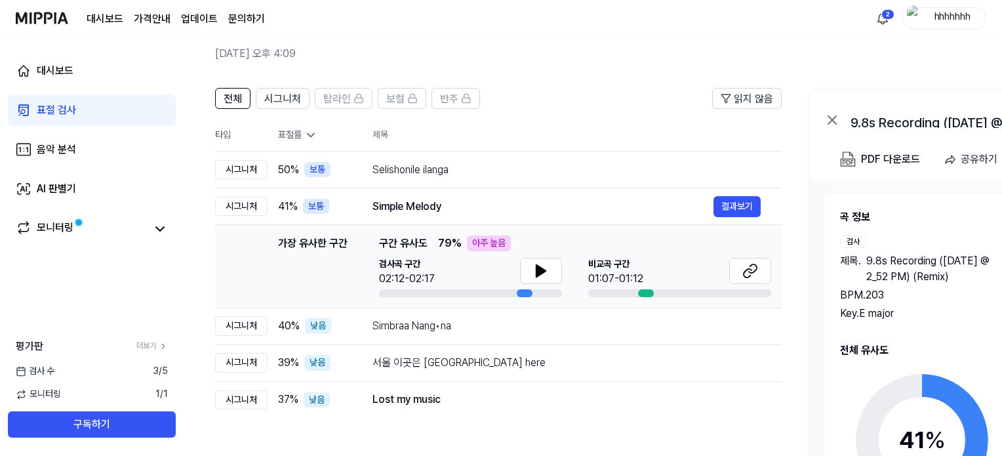
scroll to position [8, 0]
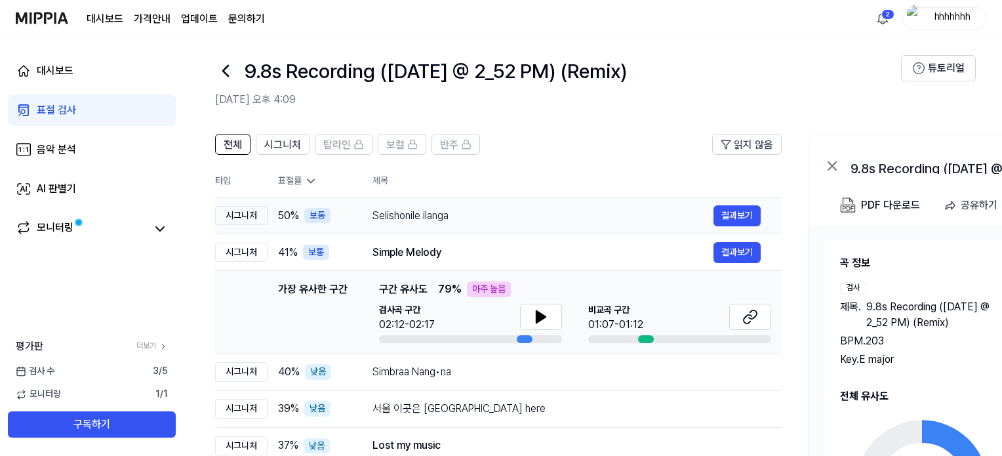
click at [488, 215] on div "Selishonile ilanga" at bounding box center [543, 216] width 341 height 16
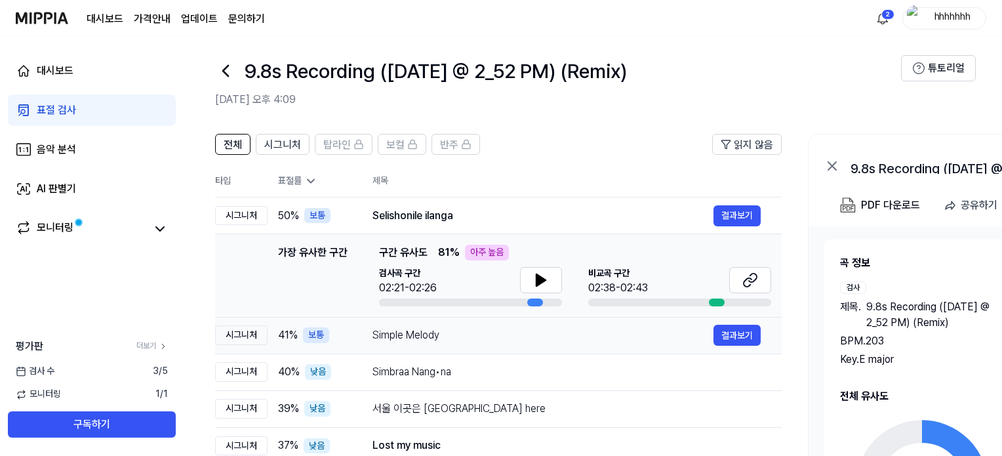
click at [448, 341] on div "Simple Melody" at bounding box center [543, 335] width 341 height 16
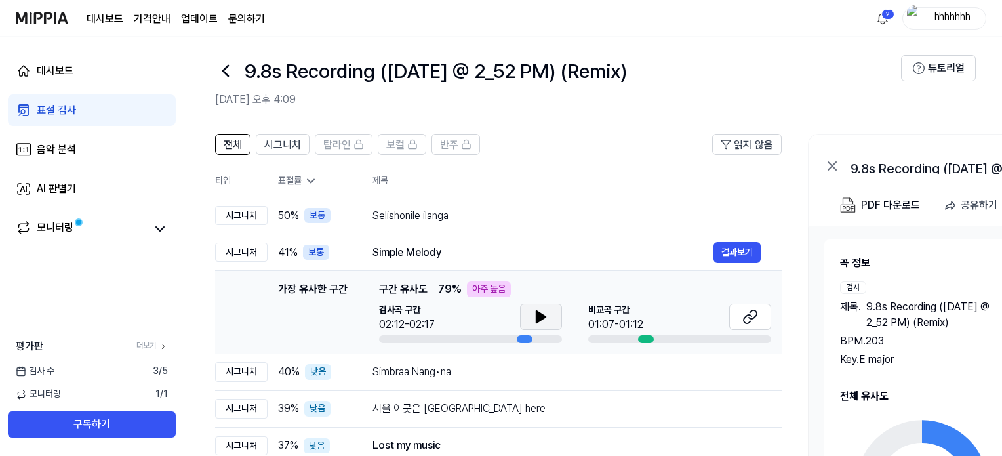
click at [533, 315] on icon at bounding box center [541, 317] width 16 height 16
click at [748, 317] on icon at bounding box center [751, 317] width 16 height 16
click at [525, 306] on button at bounding box center [541, 317] width 42 height 26
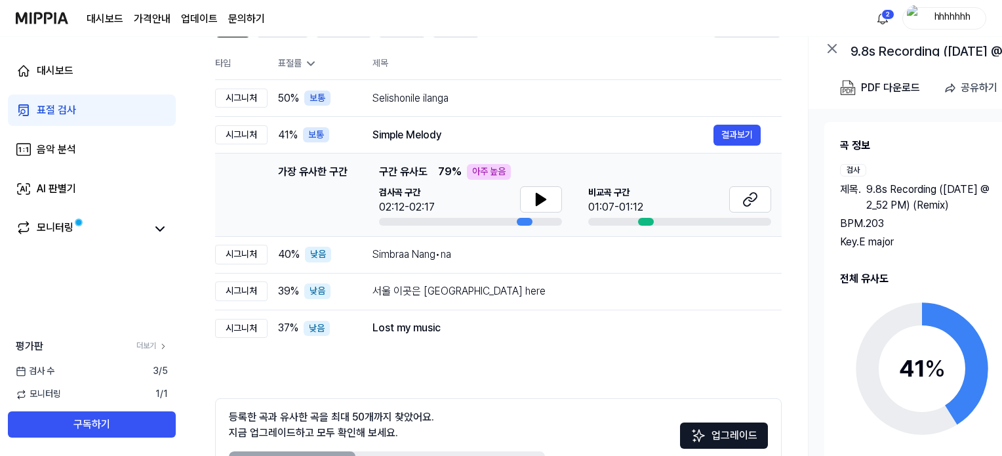
scroll to position [73, 0]
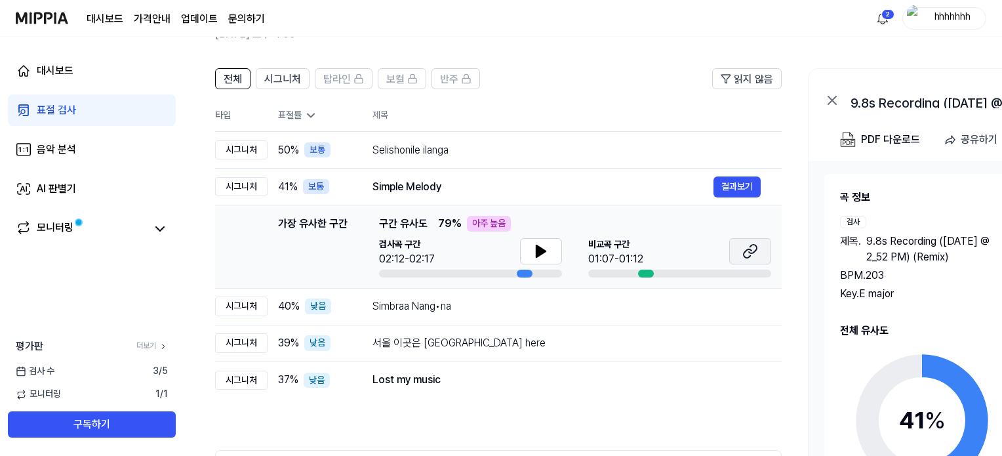
click at [760, 249] on button at bounding box center [750, 251] width 42 height 26
click at [457, 318] on td "Simbraa Nang•na 결과보기" at bounding box center [567, 306] width 430 height 37
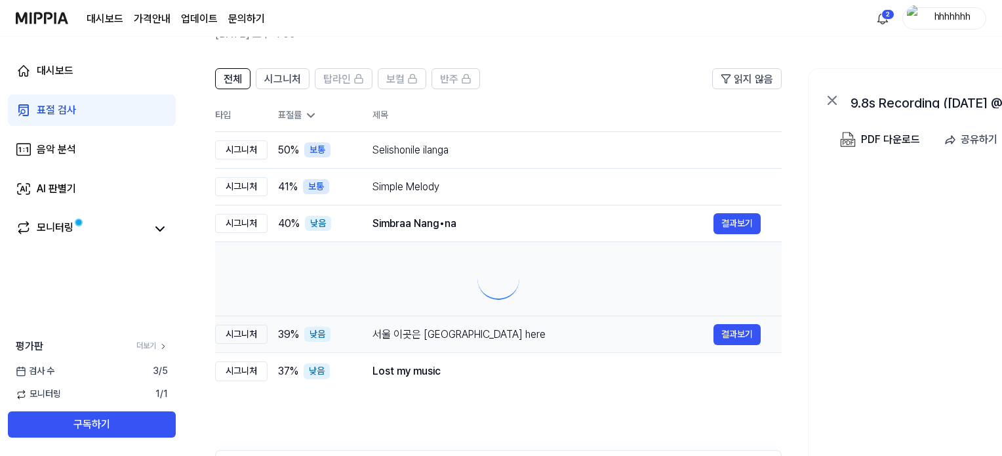
scroll to position [0, 0]
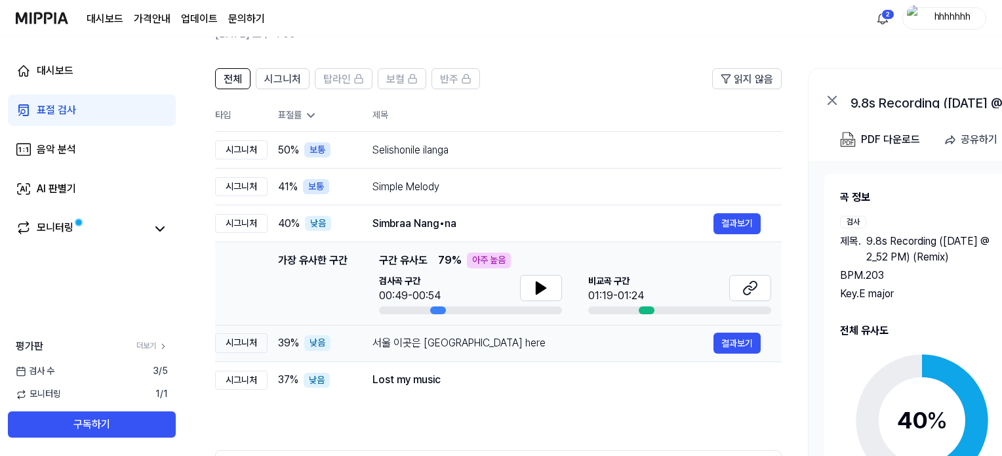
click at [455, 349] on div "서울 이곳은 [GEOGRAPHIC_DATA] here" at bounding box center [543, 343] width 341 height 16
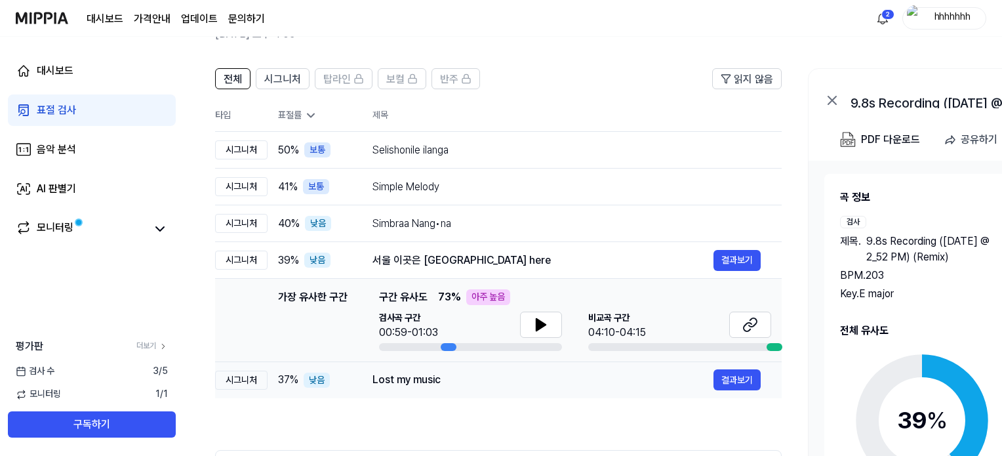
click at [449, 382] on div "Lost my music" at bounding box center [543, 380] width 341 height 16
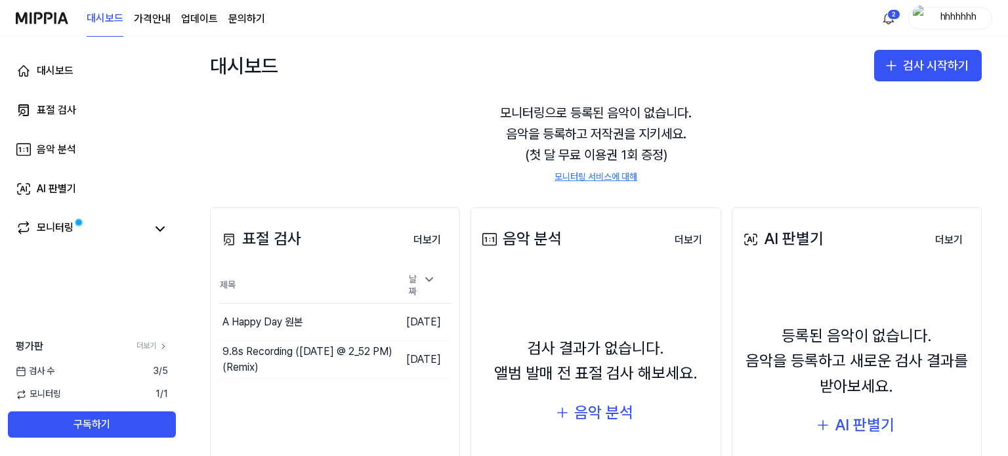
scroll to position [66, 0]
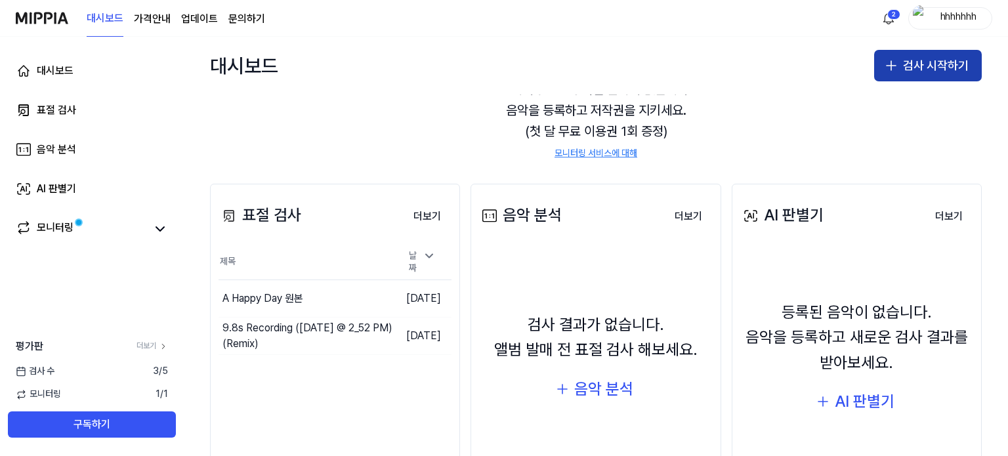
click at [893, 65] on icon "button" at bounding box center [891, 66] width 16 height 16
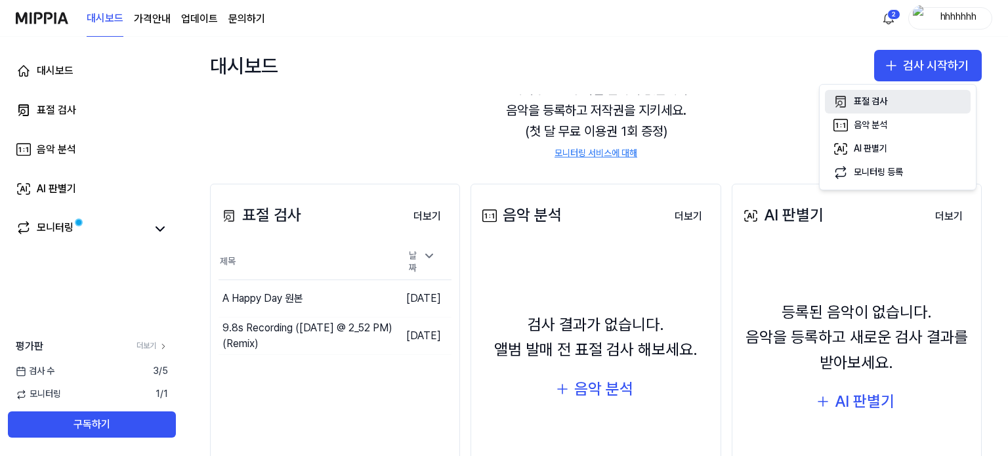
click at [882, 99] on div "표절 검사" at bounding box center [869, 101] width 33 height 13
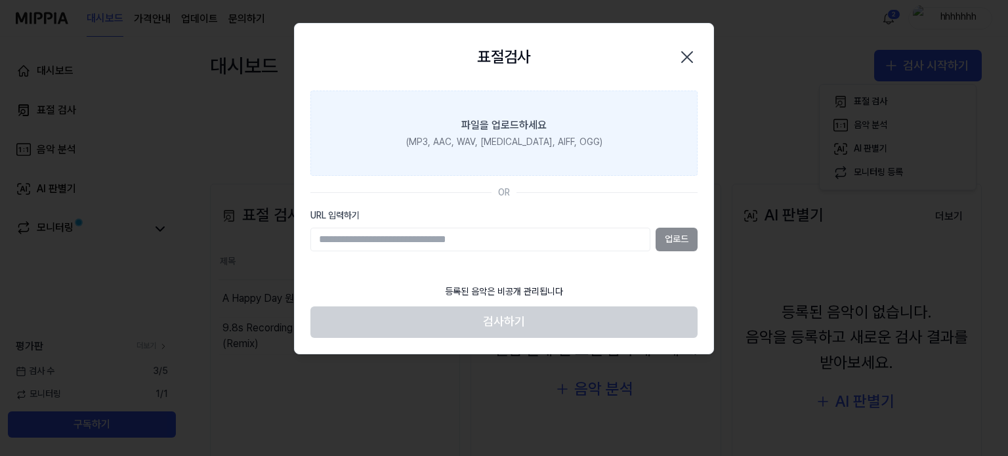
click at [537, 141] on div "(MP3, AAC, WAV, [MEDICAL_DATA], AIFF, OGG)" at bounding box center [504, 142] width 196 height 13
click at [0, 0] on input "파일을 업로드하세요 (MP3, AAC, WAV, [MEDICAL_DATA], AIFF, OGG)" at bounding box center [0, 0] width 0 height 0
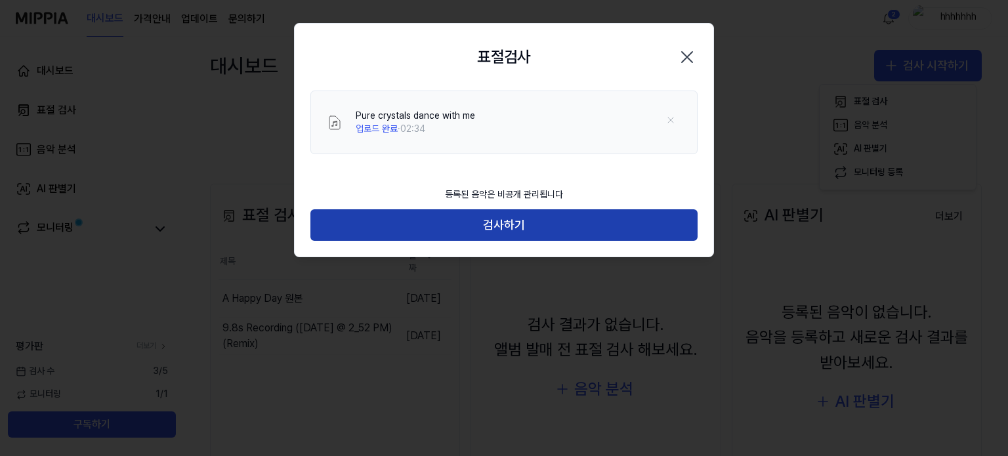
click at [565, 228] on button "검사하기" at bounding box center [503, 224] width 387 height 31
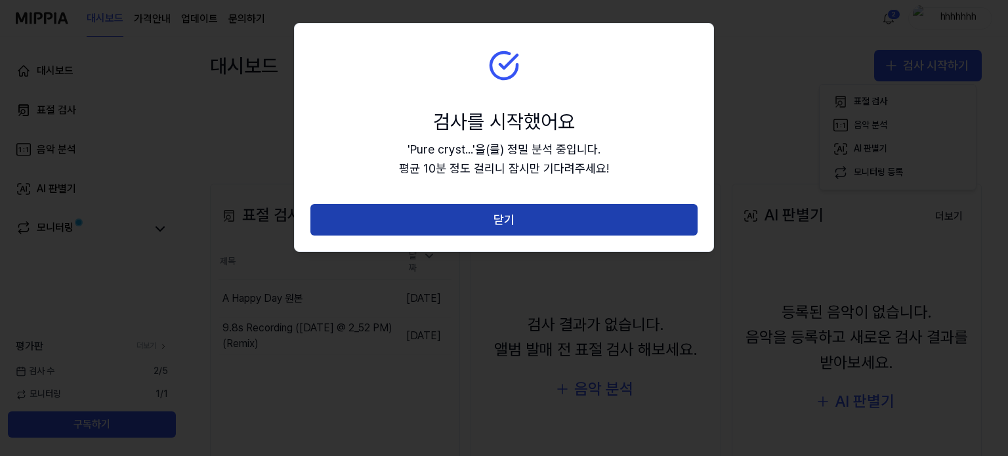
click at [555, 228] on button "닫기" at bounding box center [503, 219] width 387 height 31
